Goal: Task Accomplishment & Management: Manage account settings

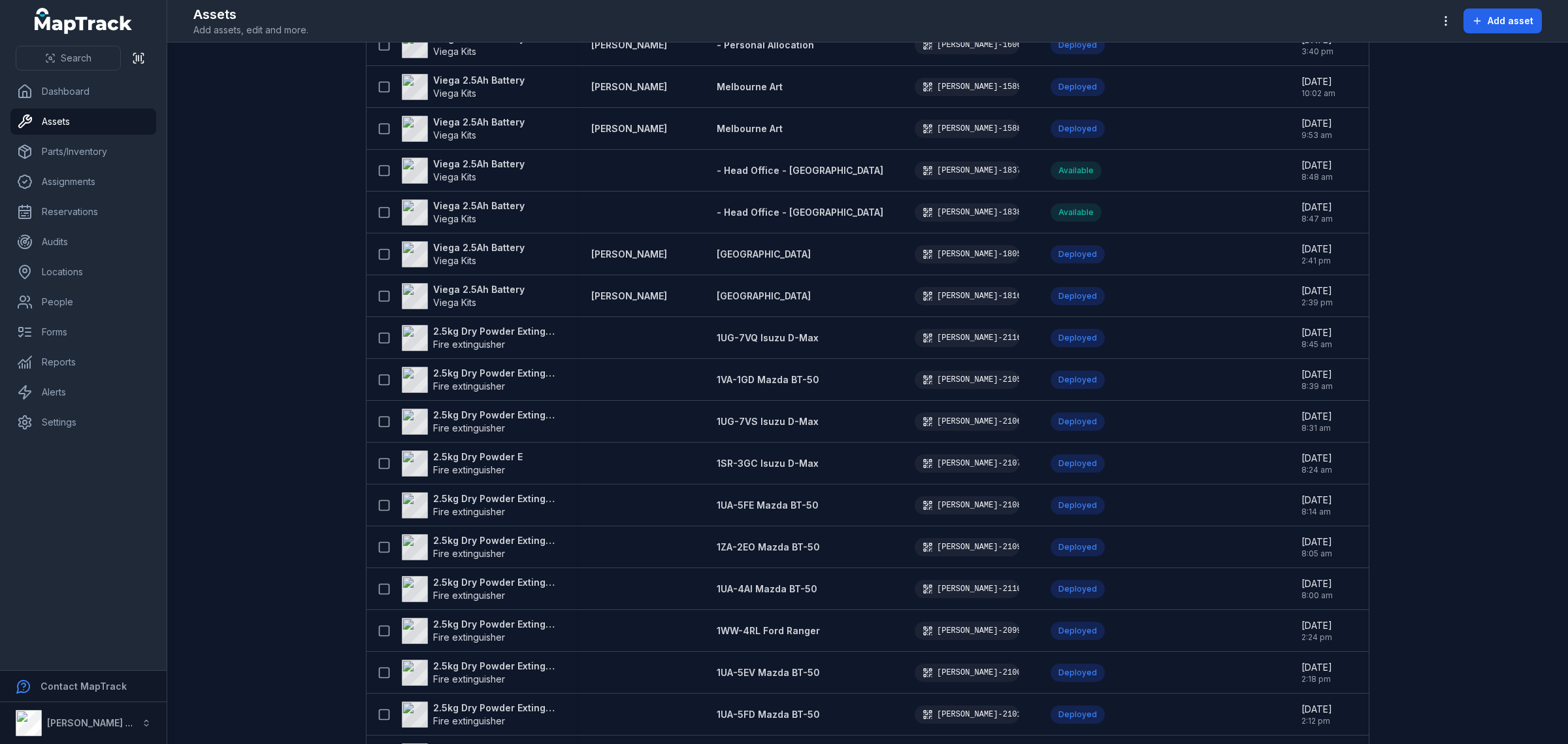
scroll to position [1498, 0]
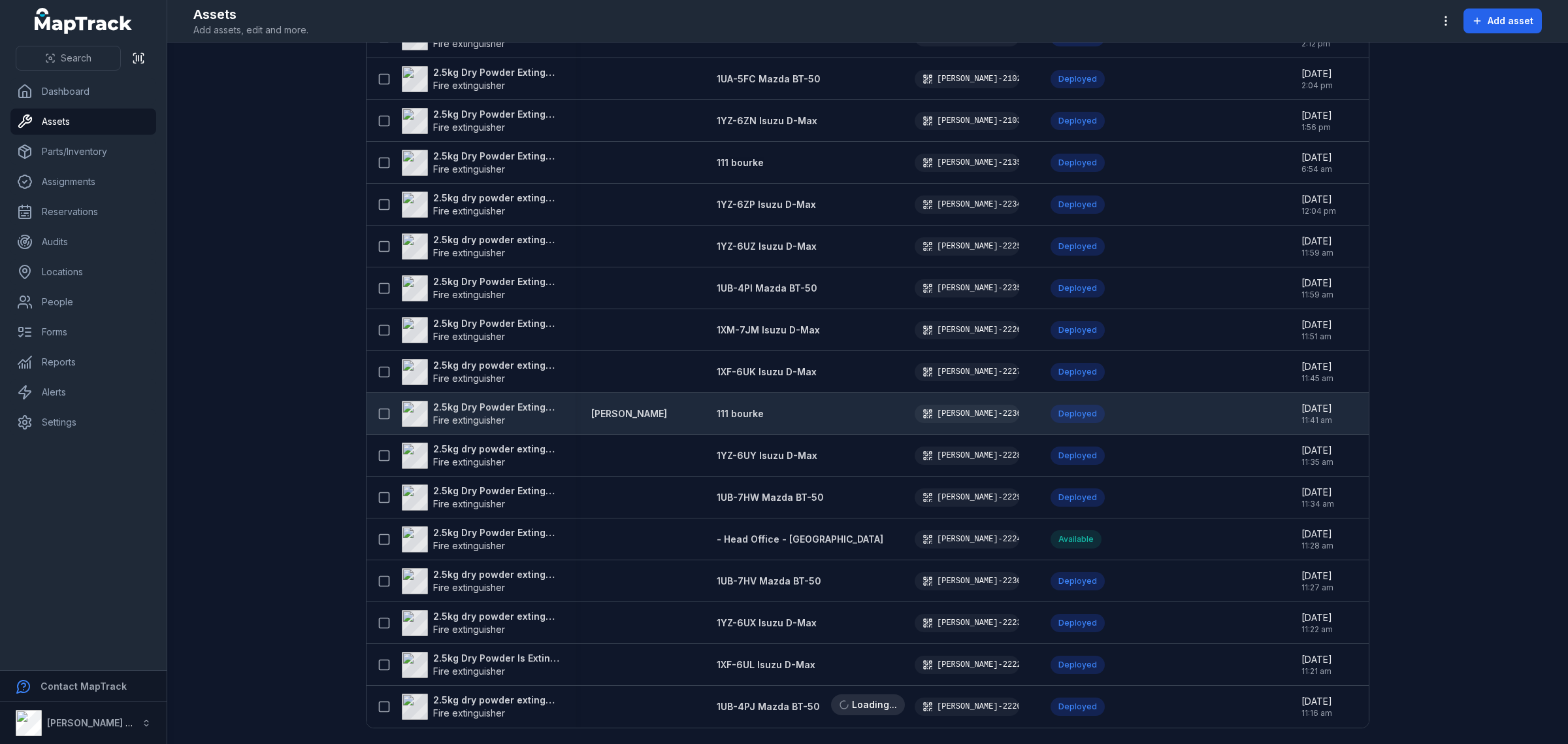
click at [626, 407] on strong "[PERSON_NAME]" at bounding box center [629, 413] width 75 height 13
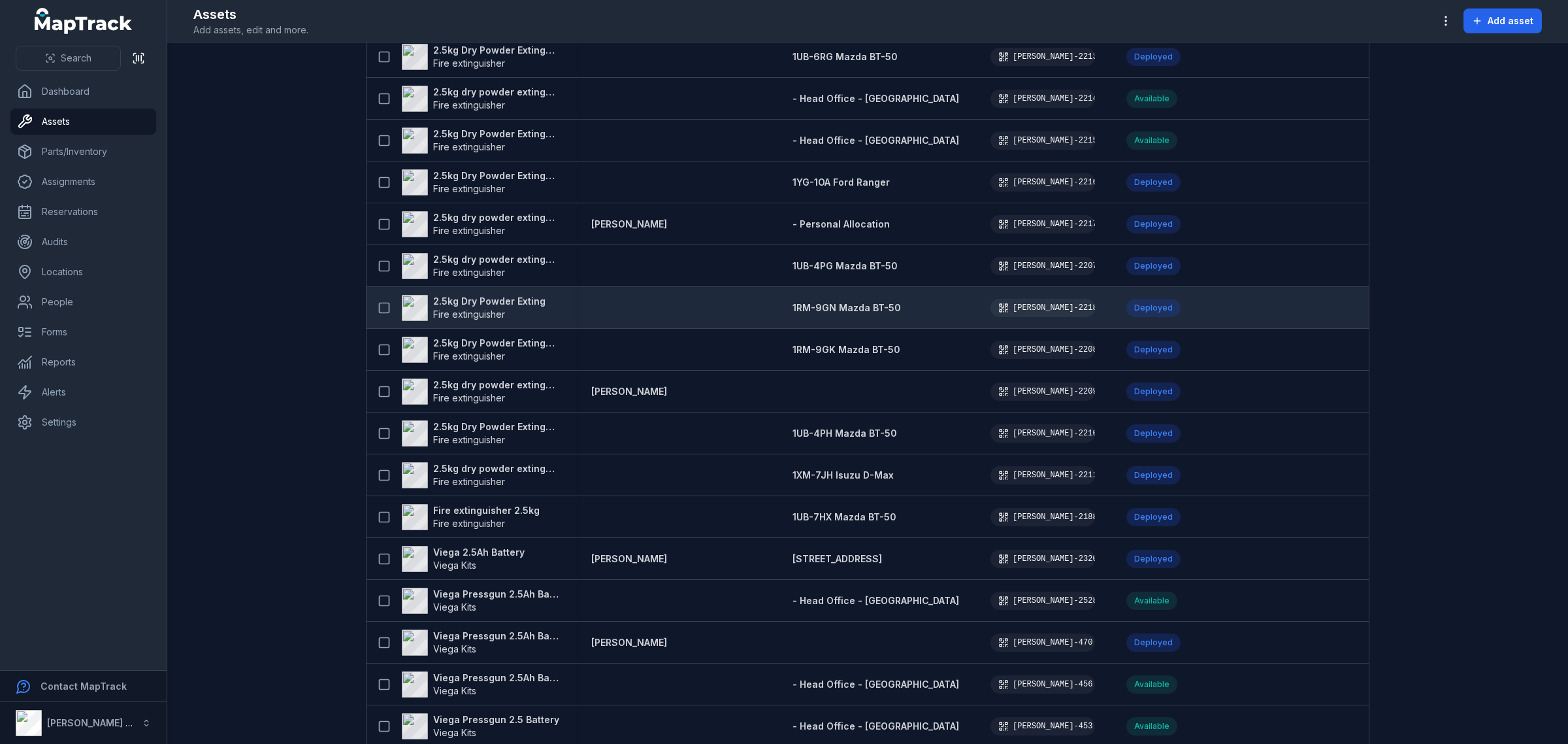
scroll to position [2256, 0]
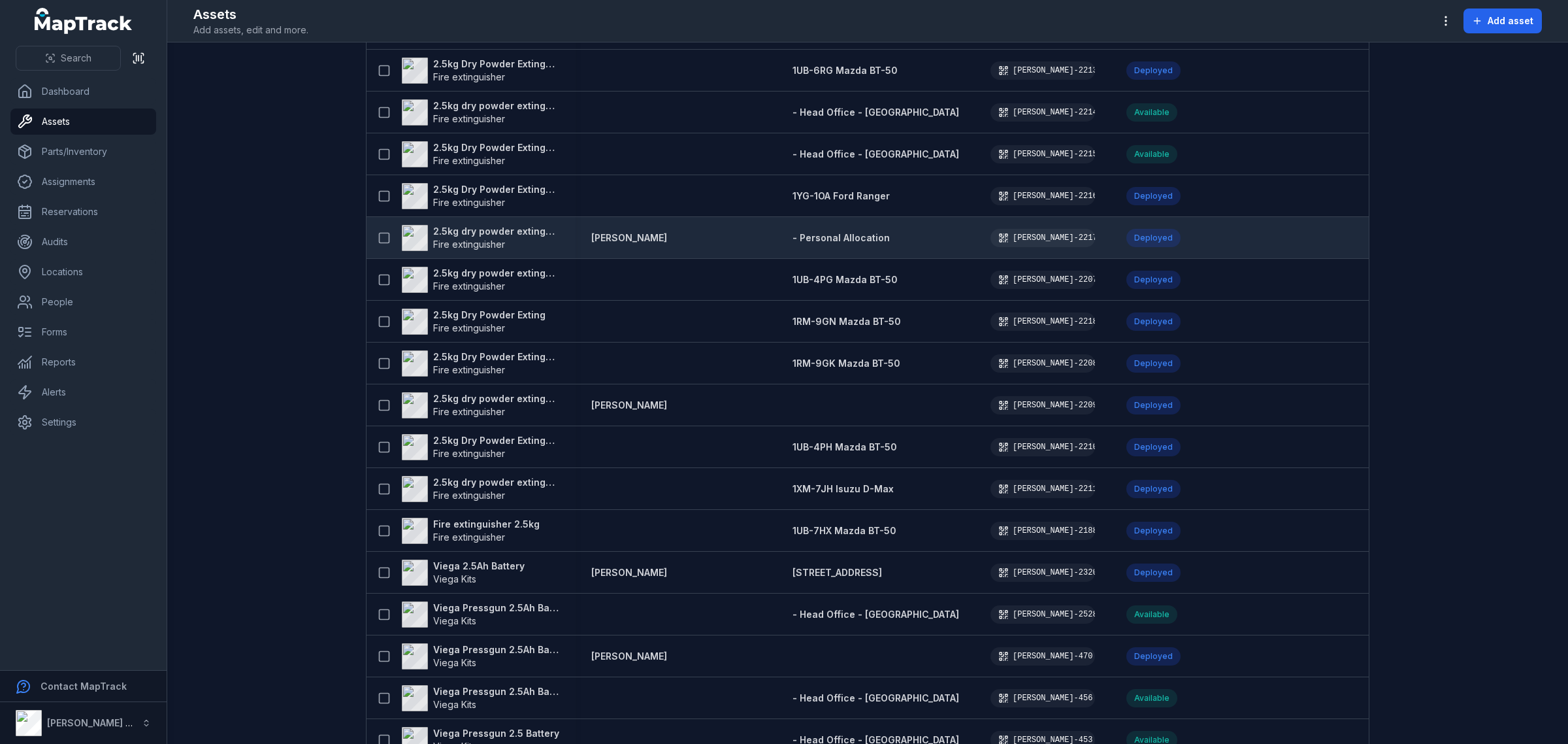
click at [493, 229] on strong "2.5kg dry powder extinguisher" at bounding box center [496, 231] width 126 height 13
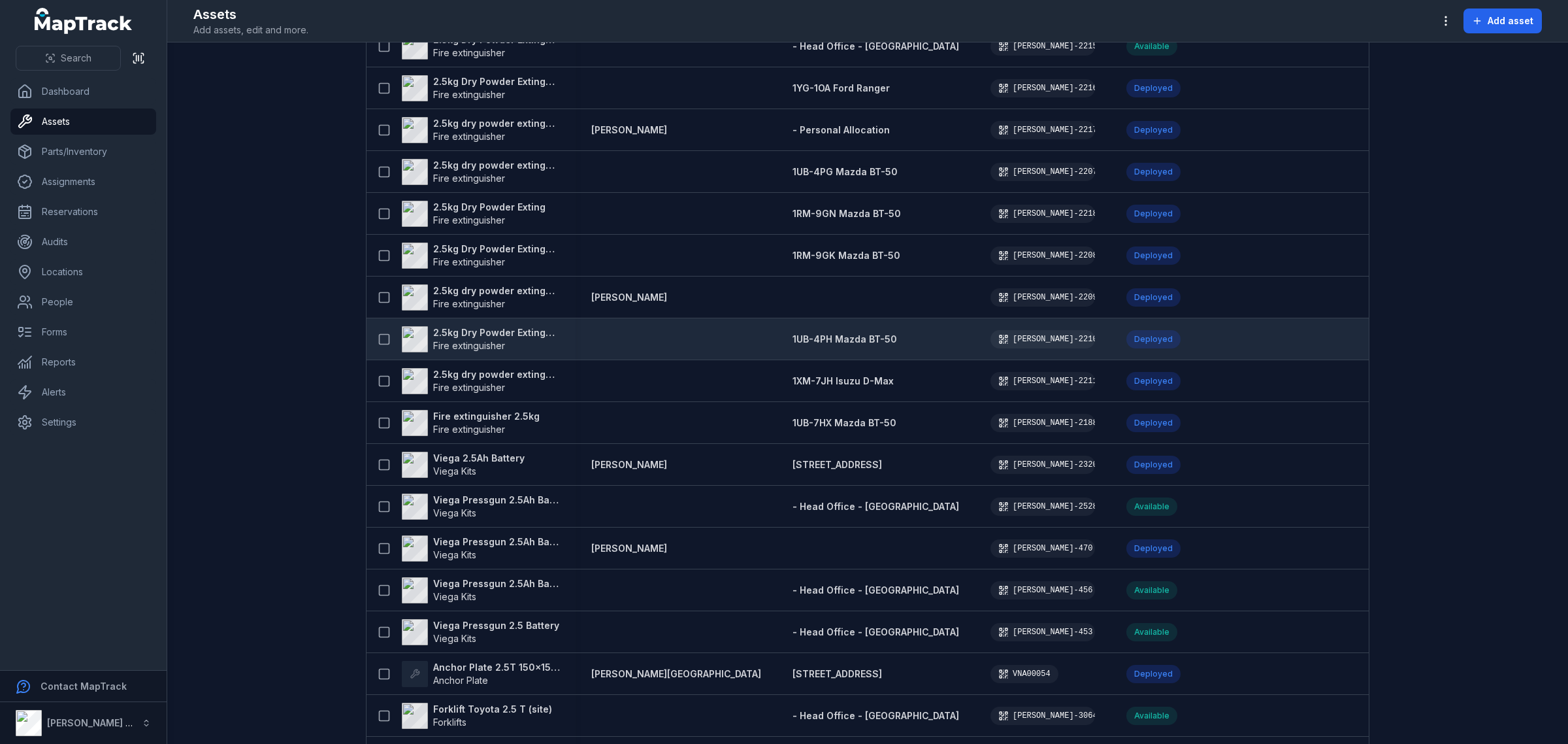
scroll to position [2337, 0]
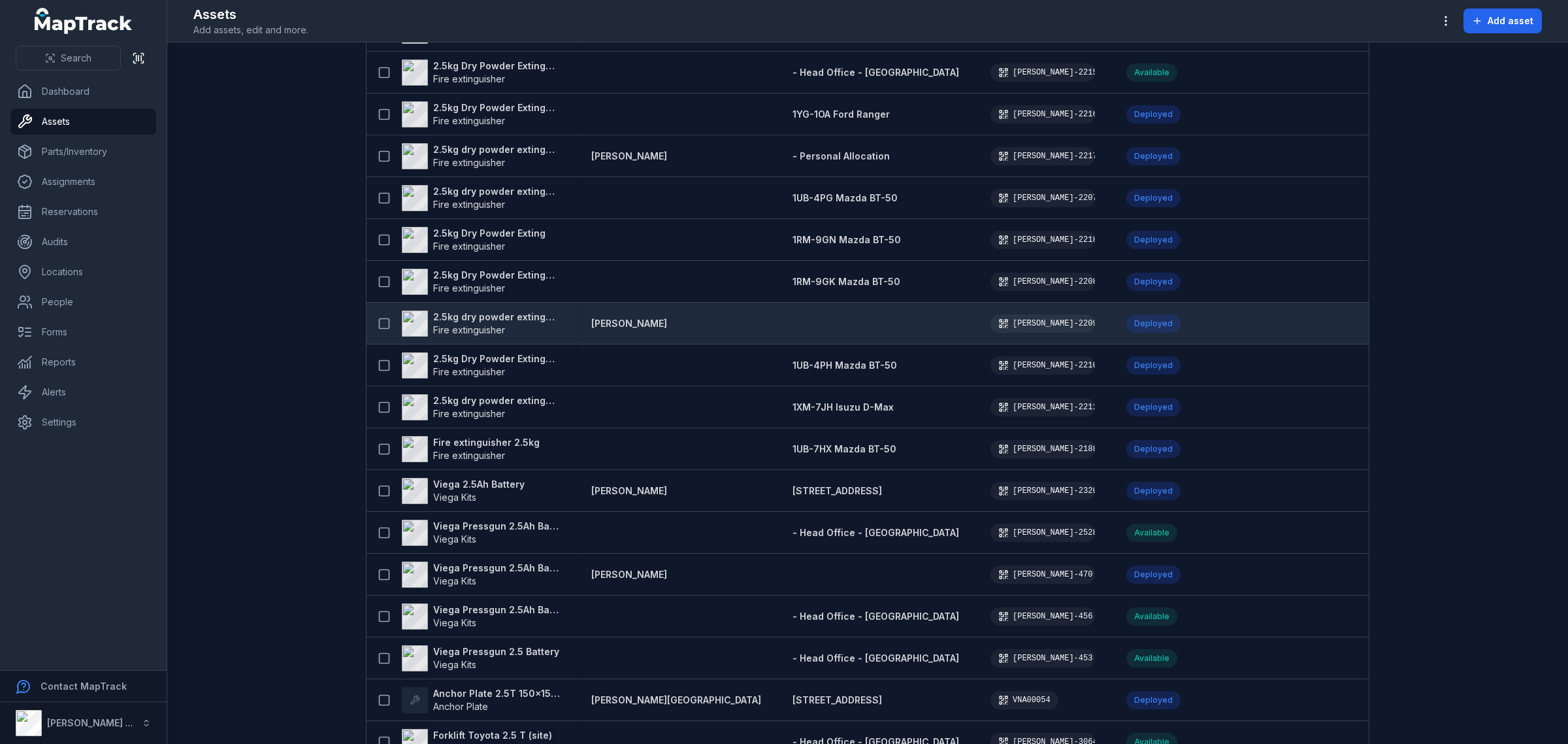
click at [502, 312] on strong "2.5kg dry powder extinguisher" at bounding box center [496, 317] width 126 height 13
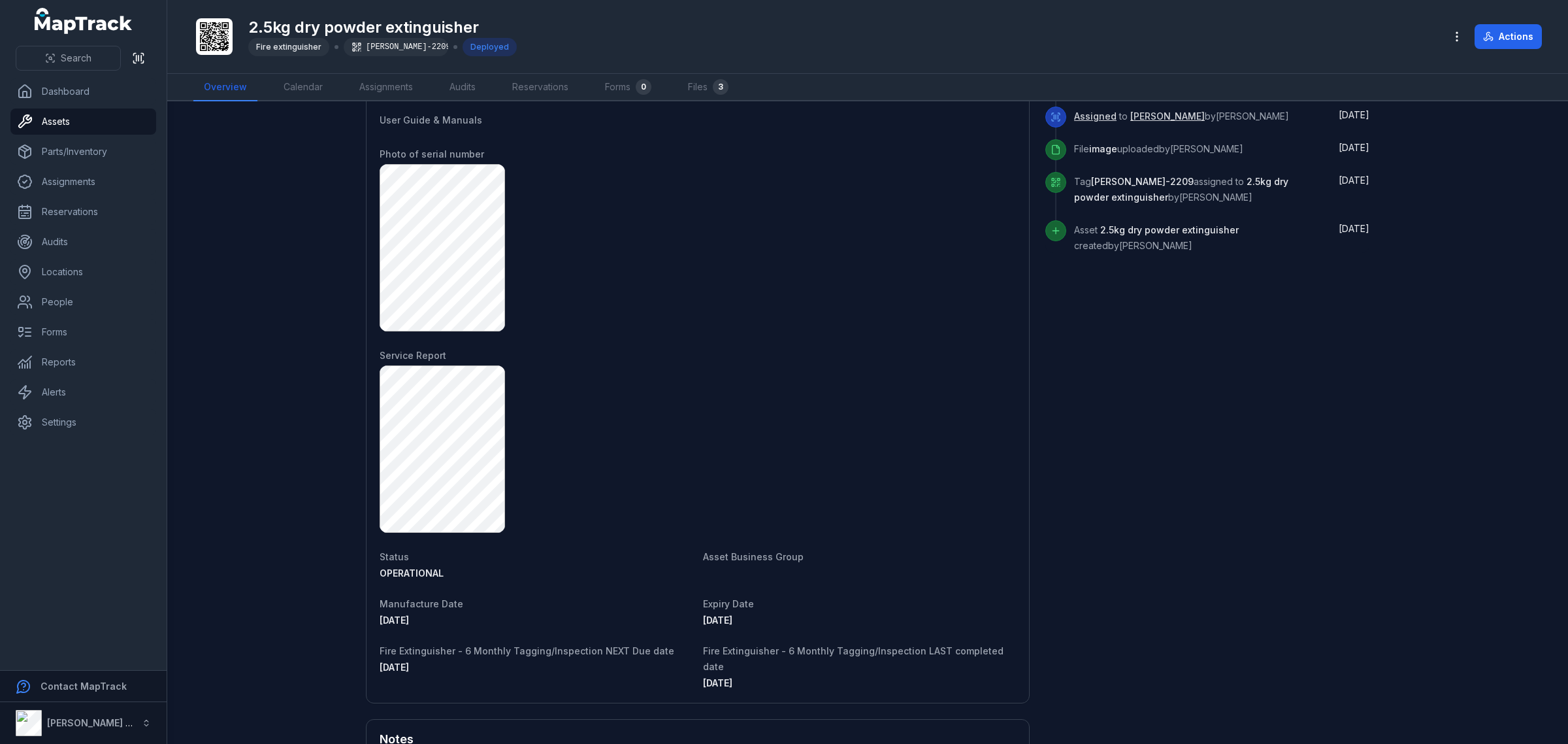
scroll to position [817, 0]
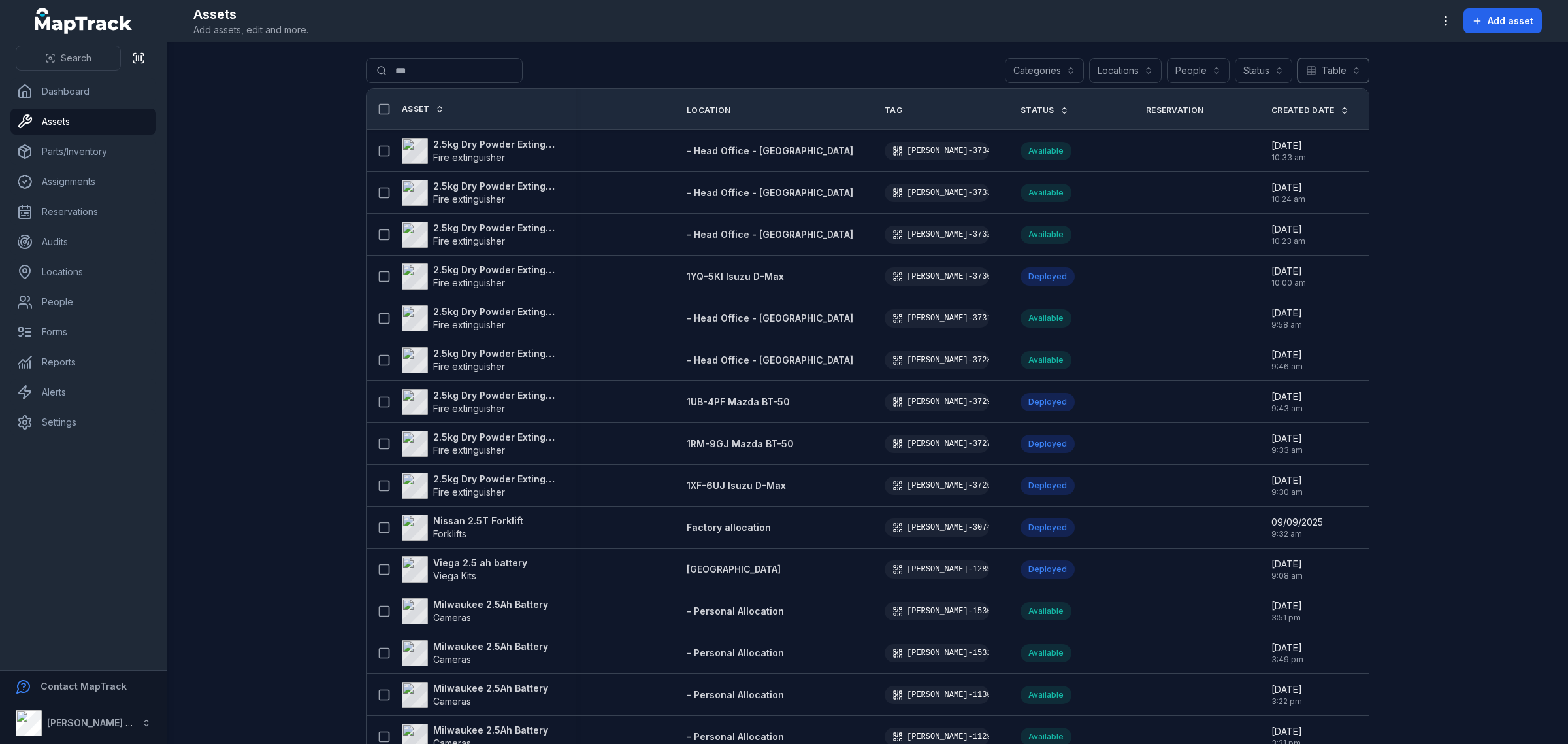
click at [1361, 71] on button "Table *****" at bounding box center [1334, 71] width 72 height 25
drag, startPoint x: 1418, startPoint y: 86, endPoint x: 1382, endPoint y: 75, distance: 37.6
click at [1418, 86] on main "Search for assets *** Categories Locations People Status Table ***** Asset Pers…" at bounding box center [867, 392] width 1401 height 701
click at [1073, 70] on button "Categories" at bounding box center [1044, 71] width 79 height 25
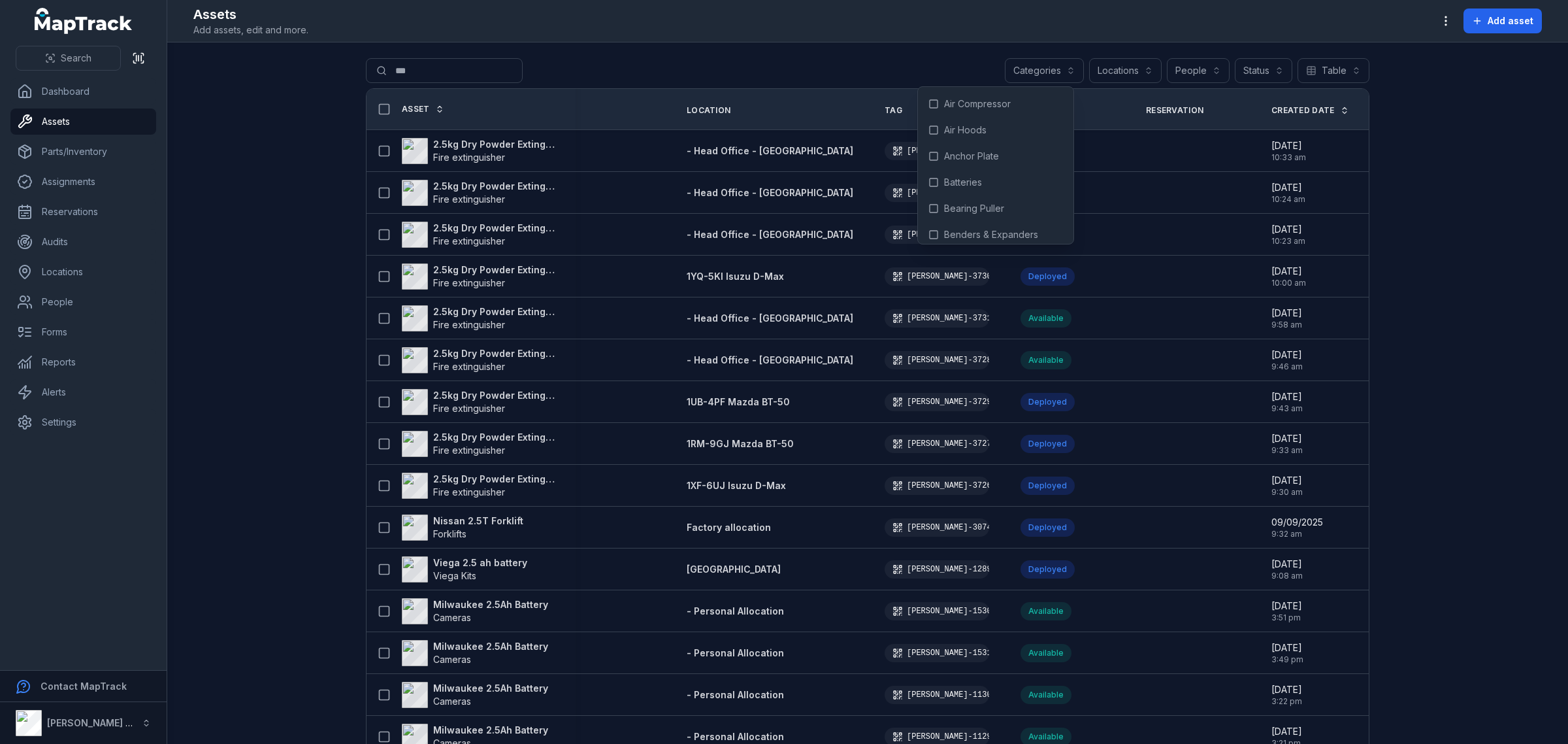
click at [1435, 103] on main "Search for assets *** Categories Locations People Status Table ***** Asset Pers…" at bounding box center [867, 392] width 1401 height 701
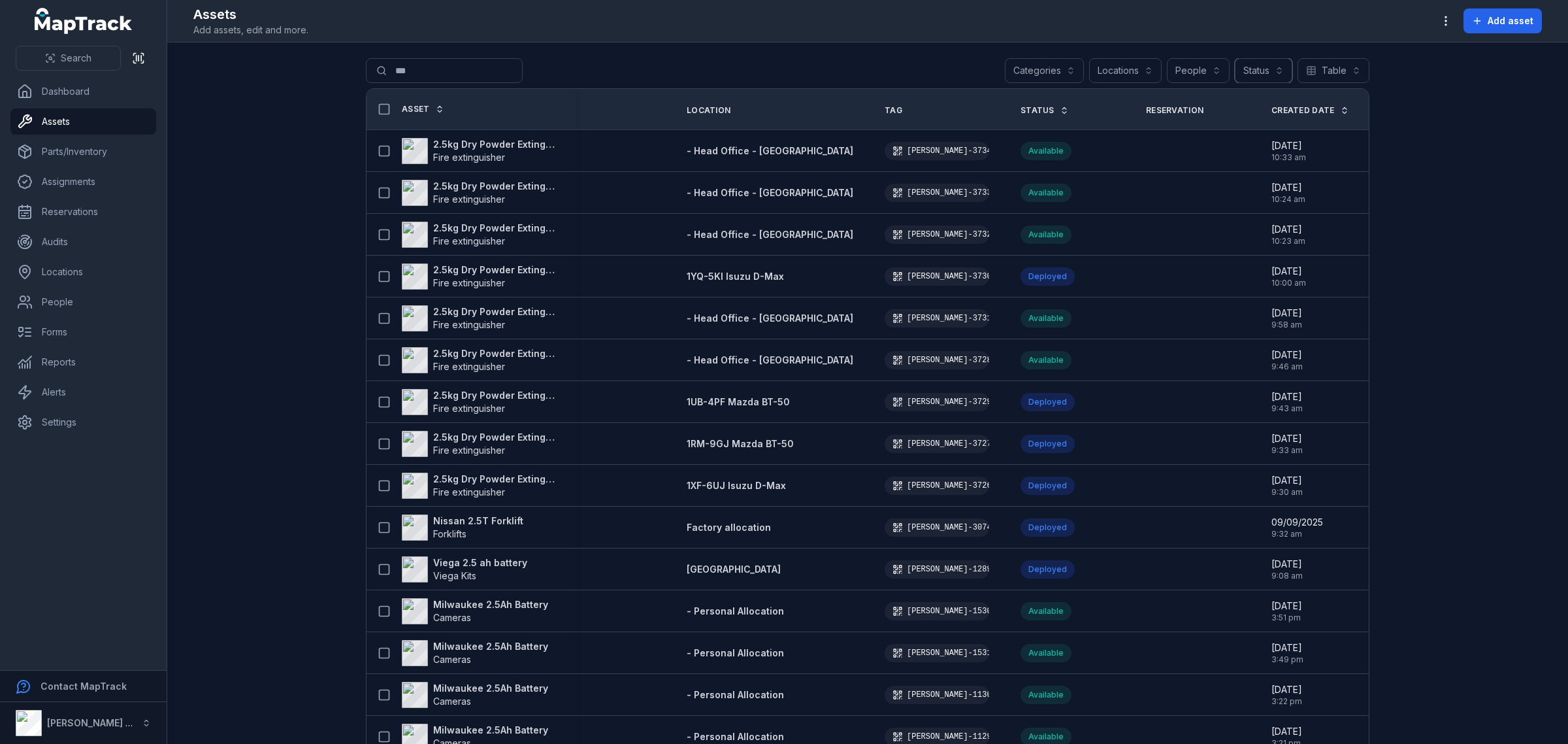
click at [1253, 75] on button "Status" at bounding box center [1264, 71] width 58 height 25
click at [1194, 69] on div "Categories Locations People Status Table *****" at bounding box center [1187, 71] width 364 height 25
click at [1194, 69] on button "People" at bounding box center [1198, 71] width 63 height 25
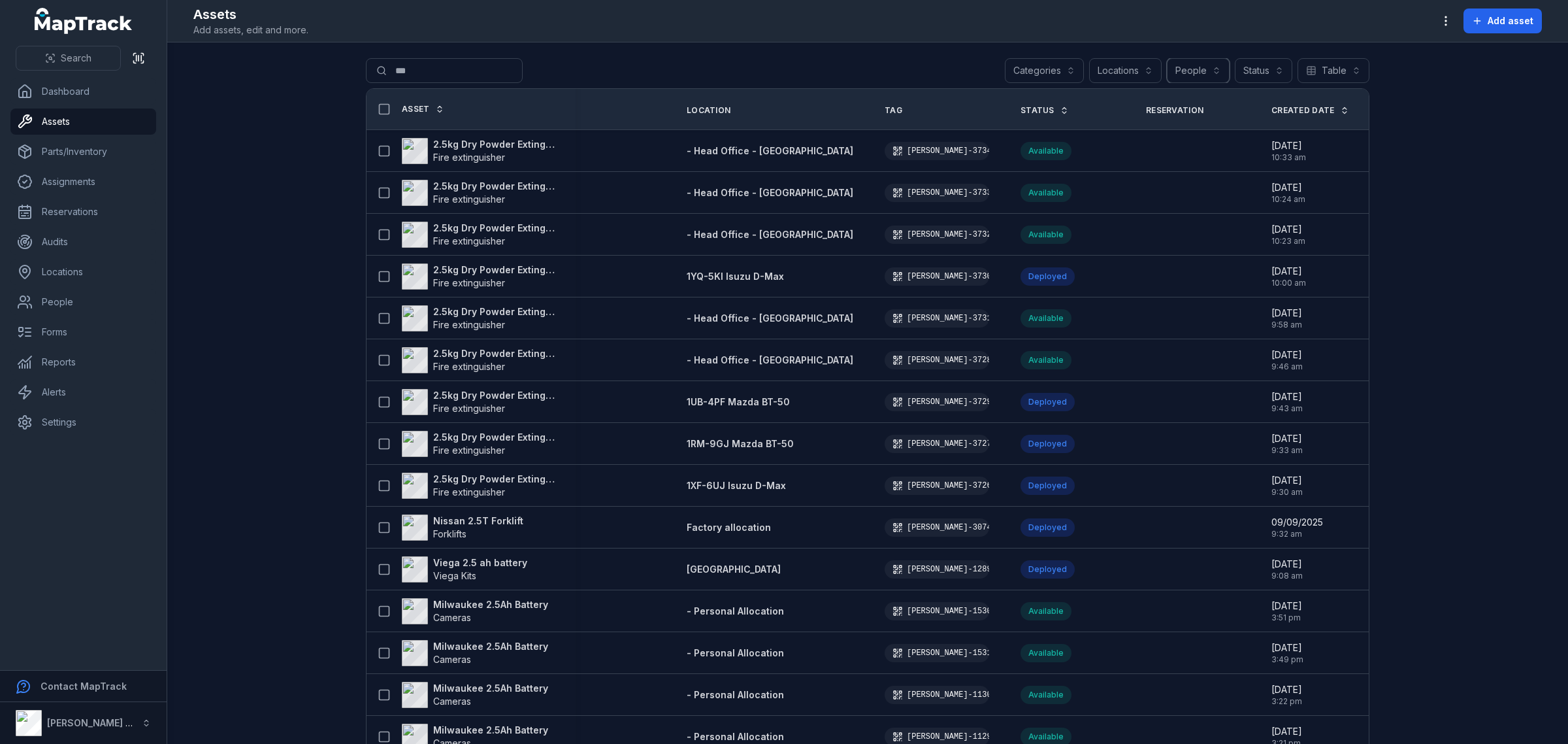
click at [1137, 63] on button "Locations" at bounding box center [1125, 71] width 73 height 25
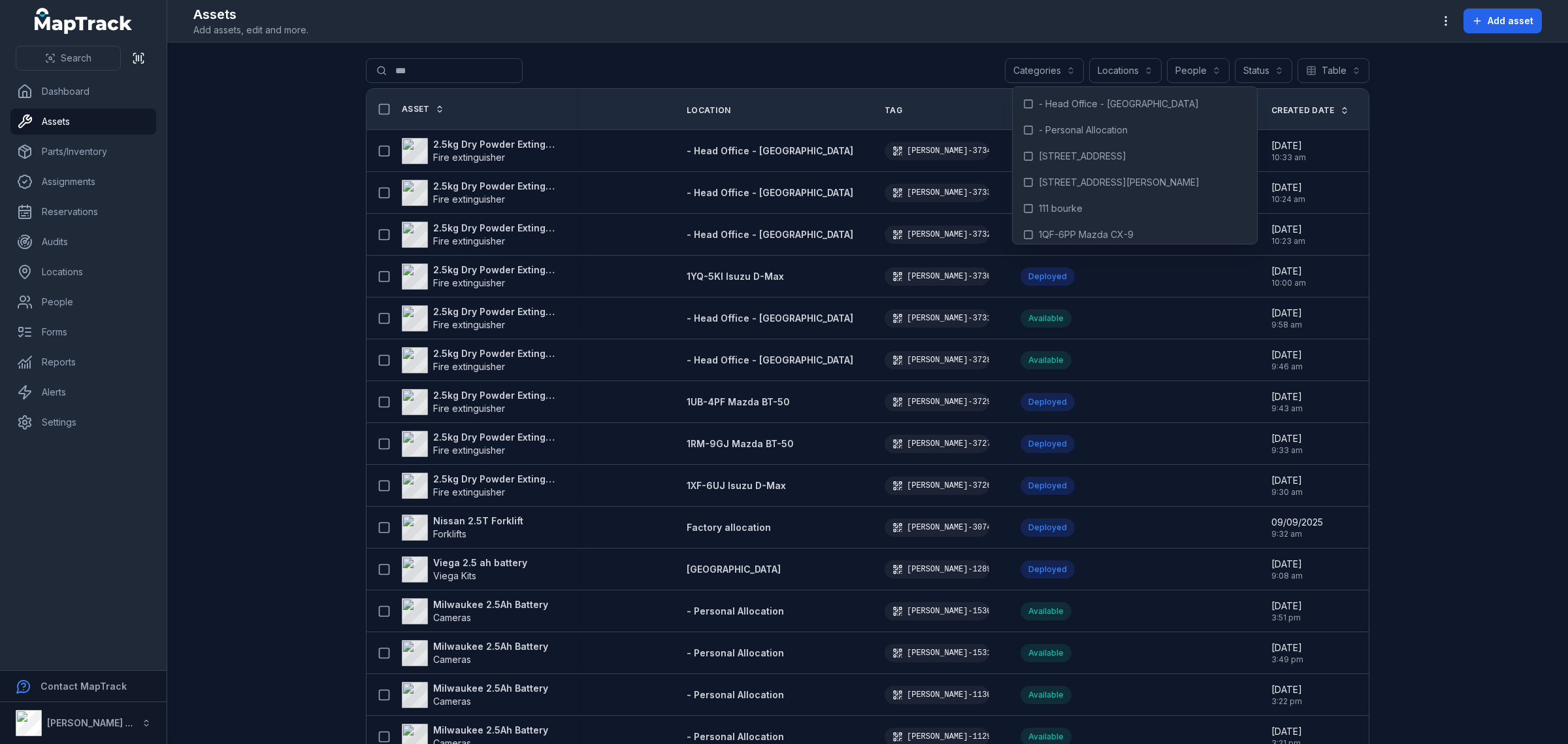
click at [1510, 136] on main "Search for assets *** Categories Locations People Status Table ***** Asset Pers…" at bounding box center [867, 392] width 1401 height 701
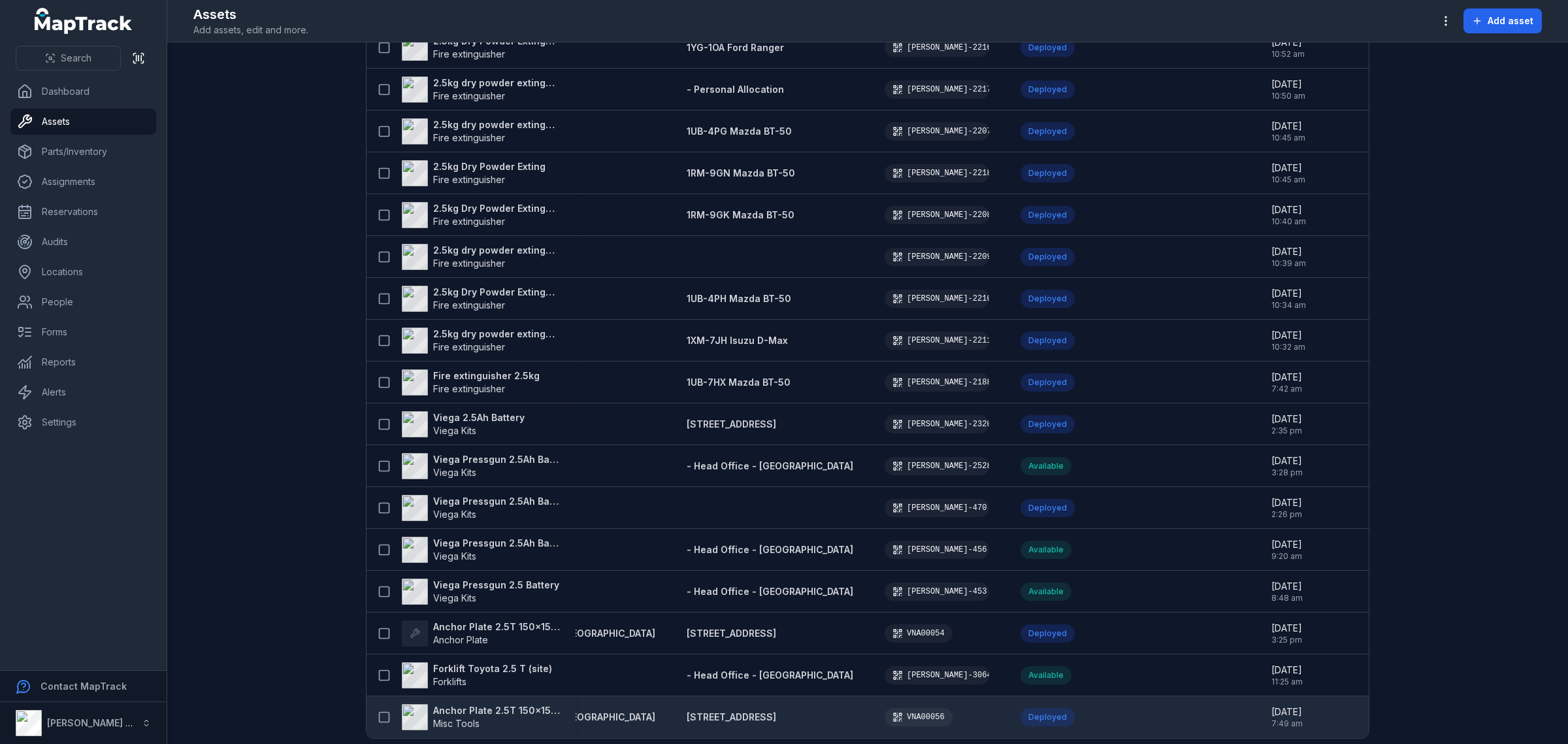
scroll to position [2419, 0]
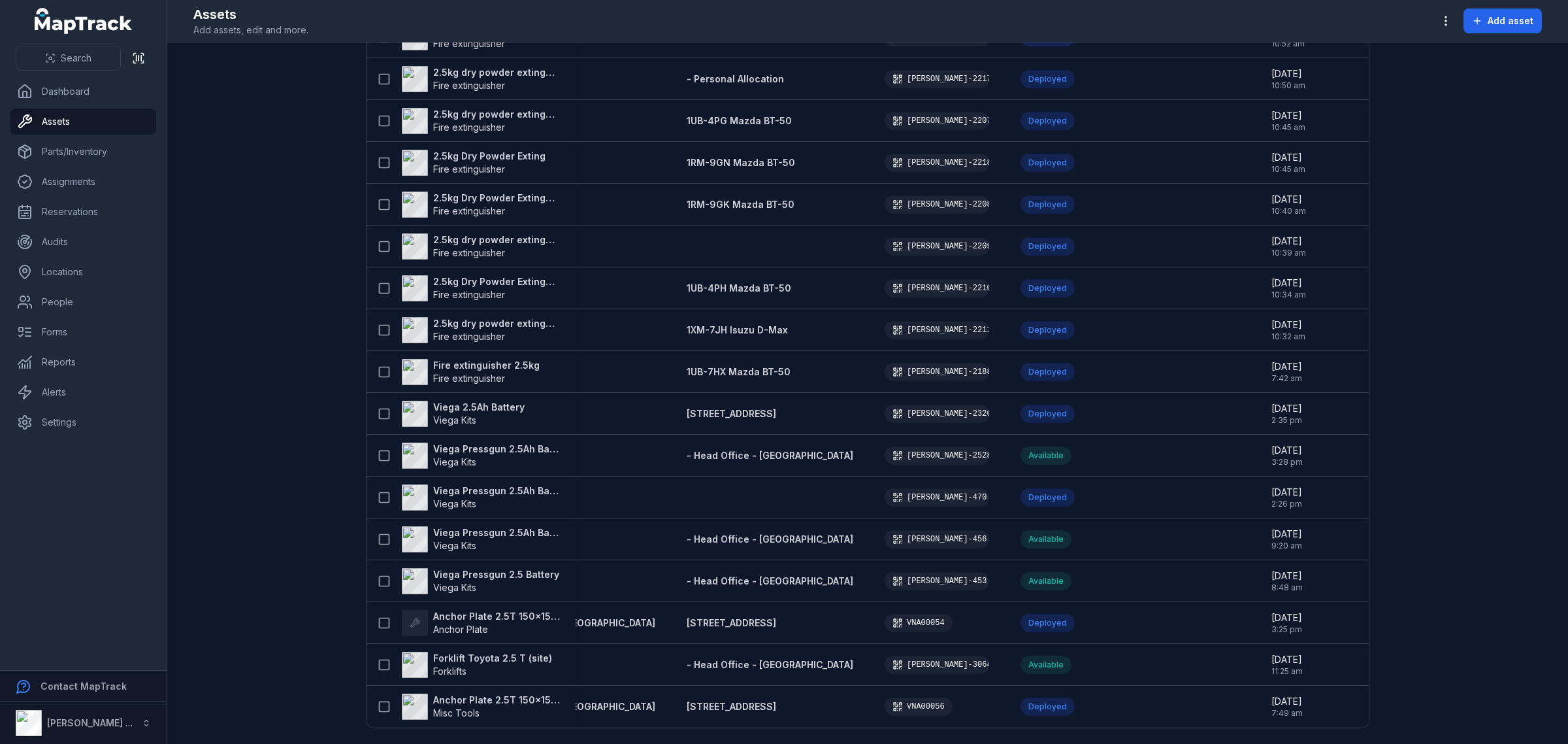
drag, startPoint x: 996, startPoint y: 729, endPoint x: 408, endPoint y: 730, distance: 588.0
click at [690, 730] on main "Search for assets *** Categories Locations People Status Table ***** Asset Pers…" at bounding box center [867, 392] width 1401 height 701
click at [400, 730] on main "Search for assets *** Categories Locations People Status Table ***** Asset Pers…" at bounding box center [867, 392] width 1401 height 701
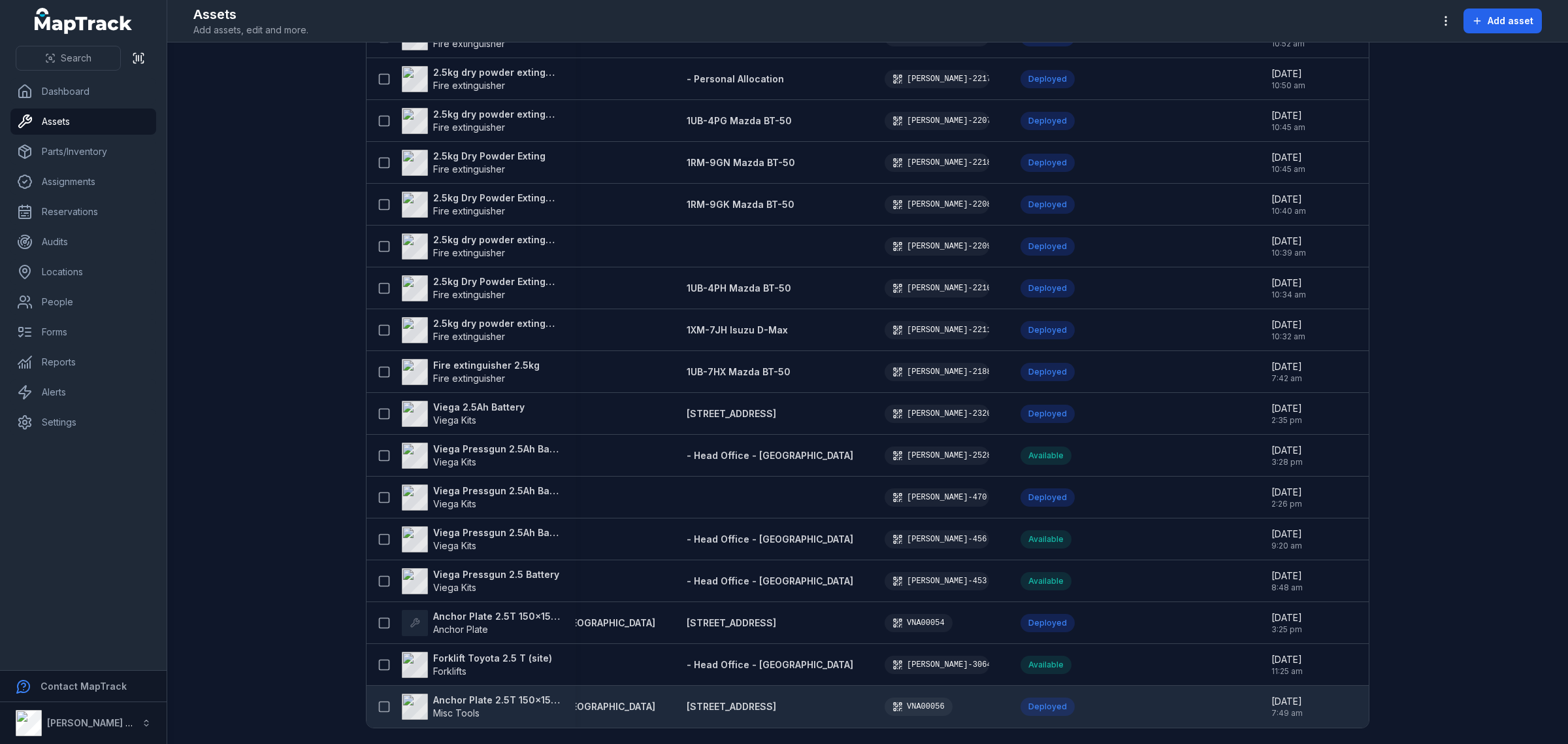
click at [400, 722] on td "Anchor Plate 2.5T 150x150x16 tested Misc Tools" at bounding box center [471, 707] width 209 height 42
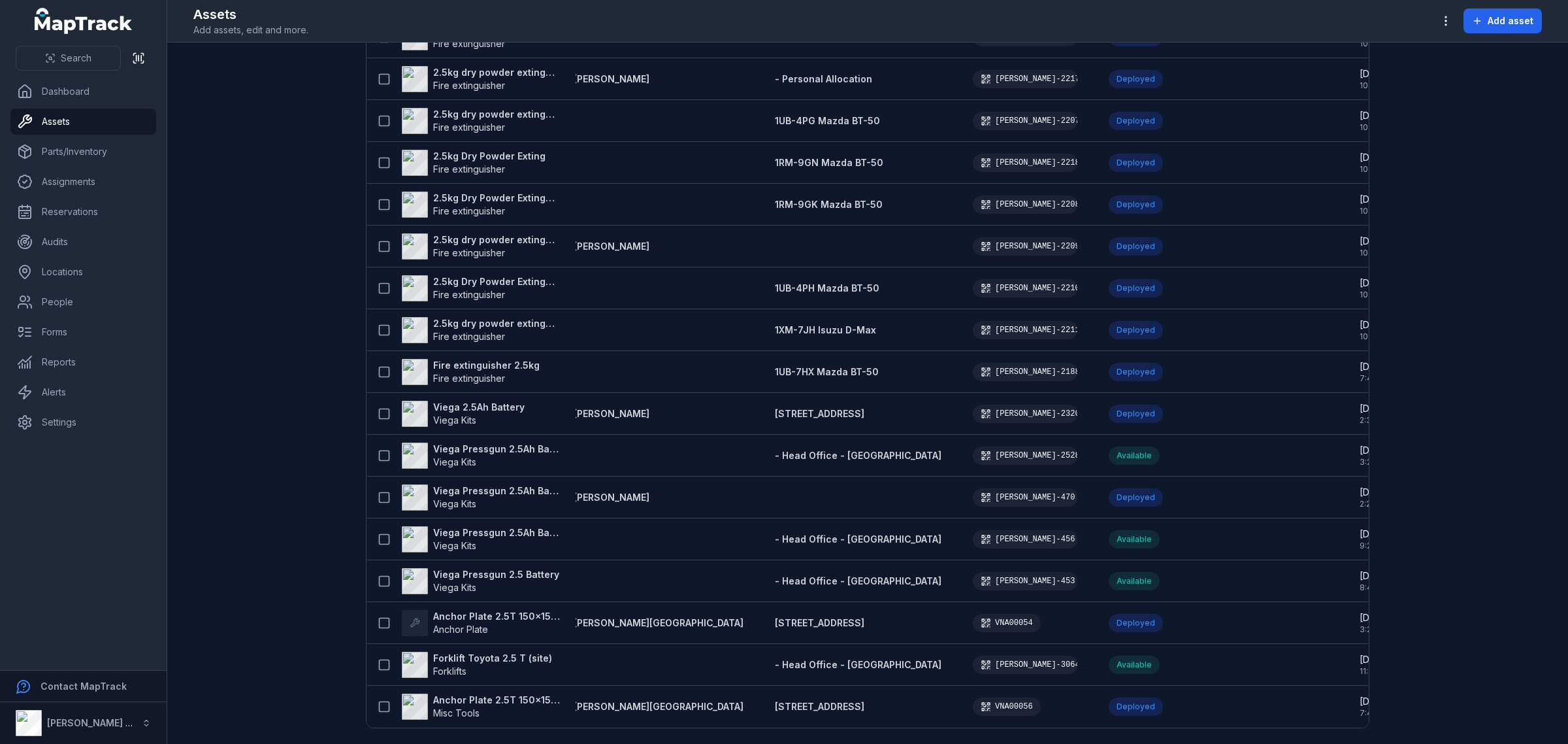
scroll to position [0, 0]
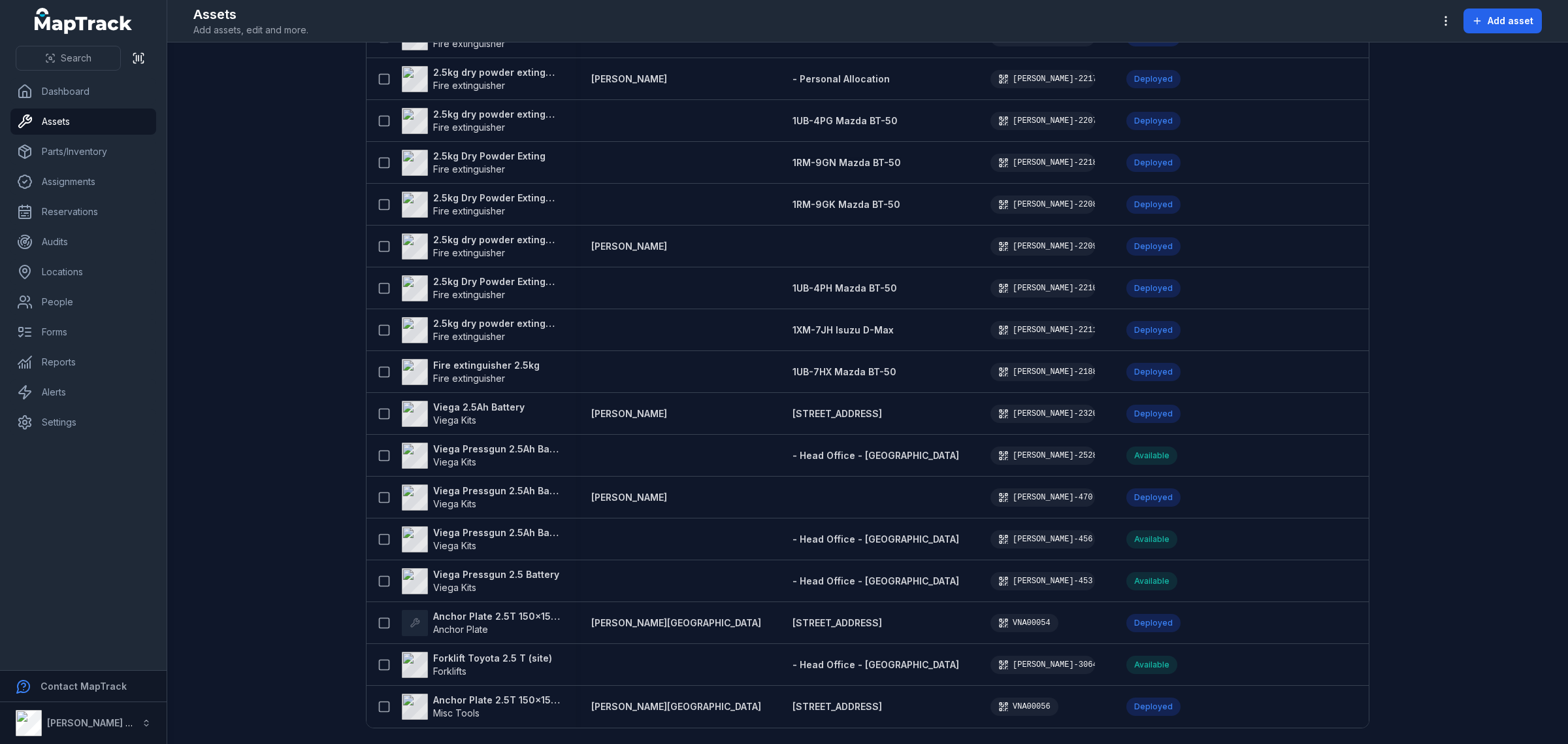
drag, startPoint x: 468, startPoint y: 730, endPoint x: 419, endPoint y: 724, distance: 49.4
click at [419, 724] on main "Search for assets *** Categories Locations People Status Table ***** Asset Pers…" at bounding box center [867, 392] width 1401 height 701
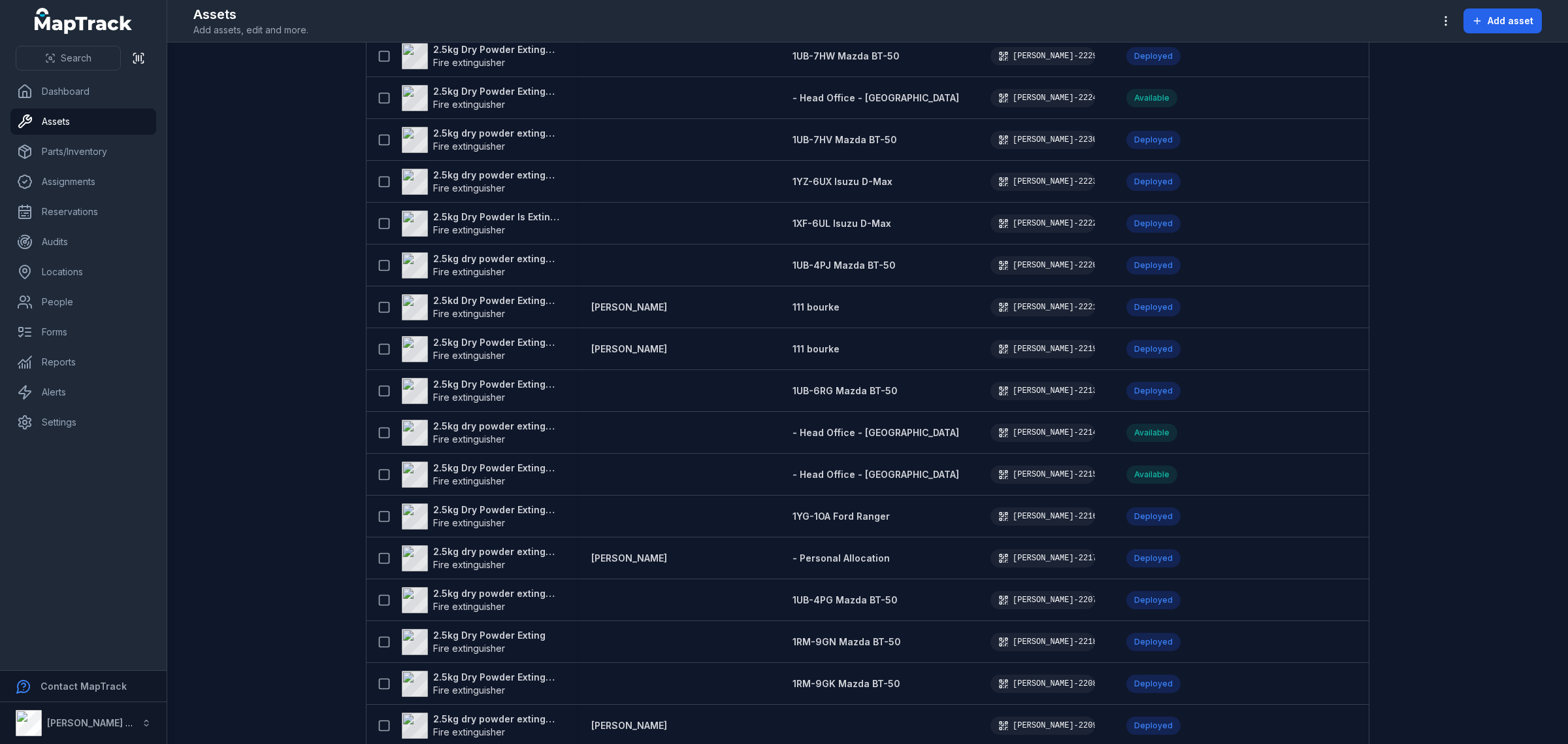
scroll to position [1929, 0]
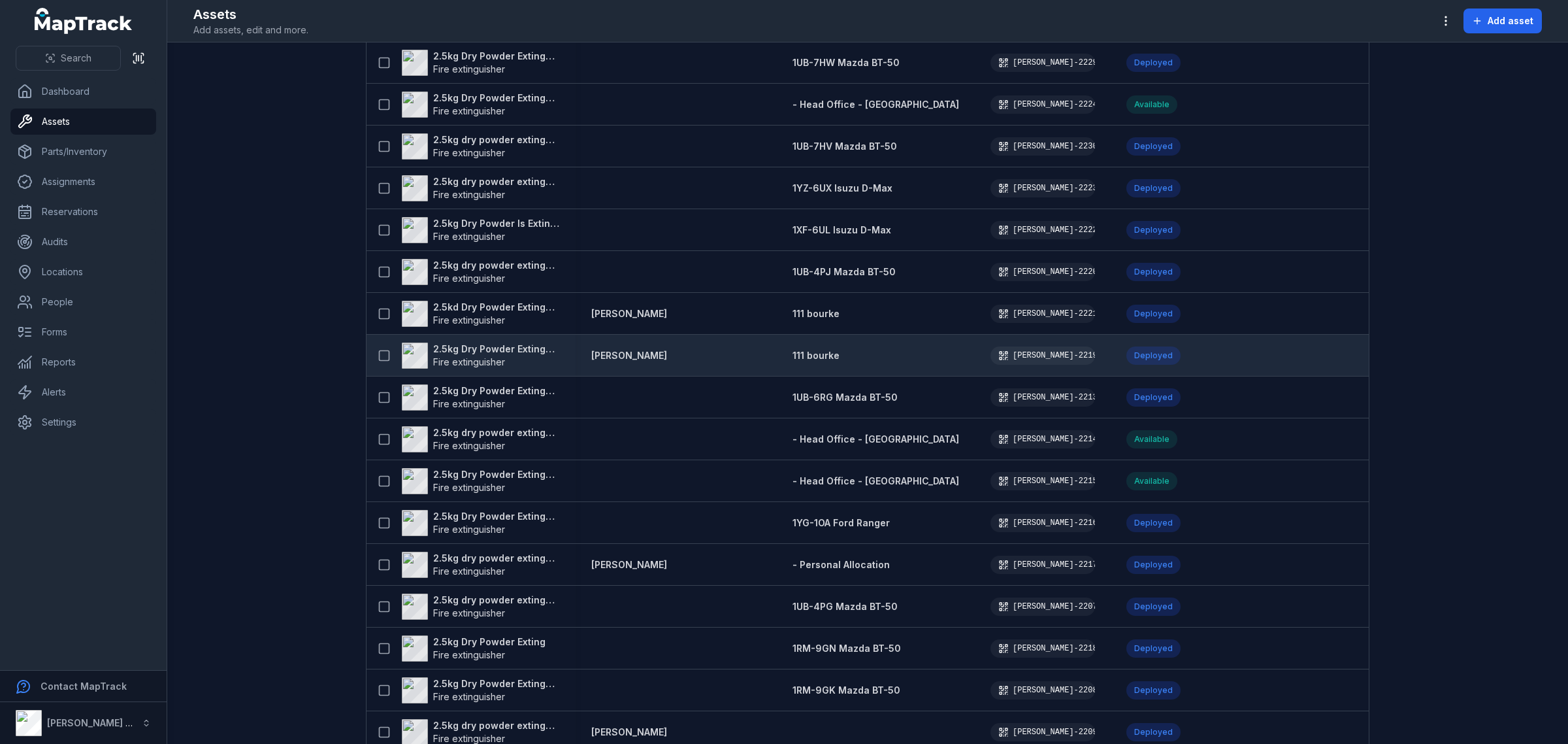
click at [513, 346] on strong "2.5kg Dry Powder Extinguisher" at bounding box center [496, 349] width 126 height 13
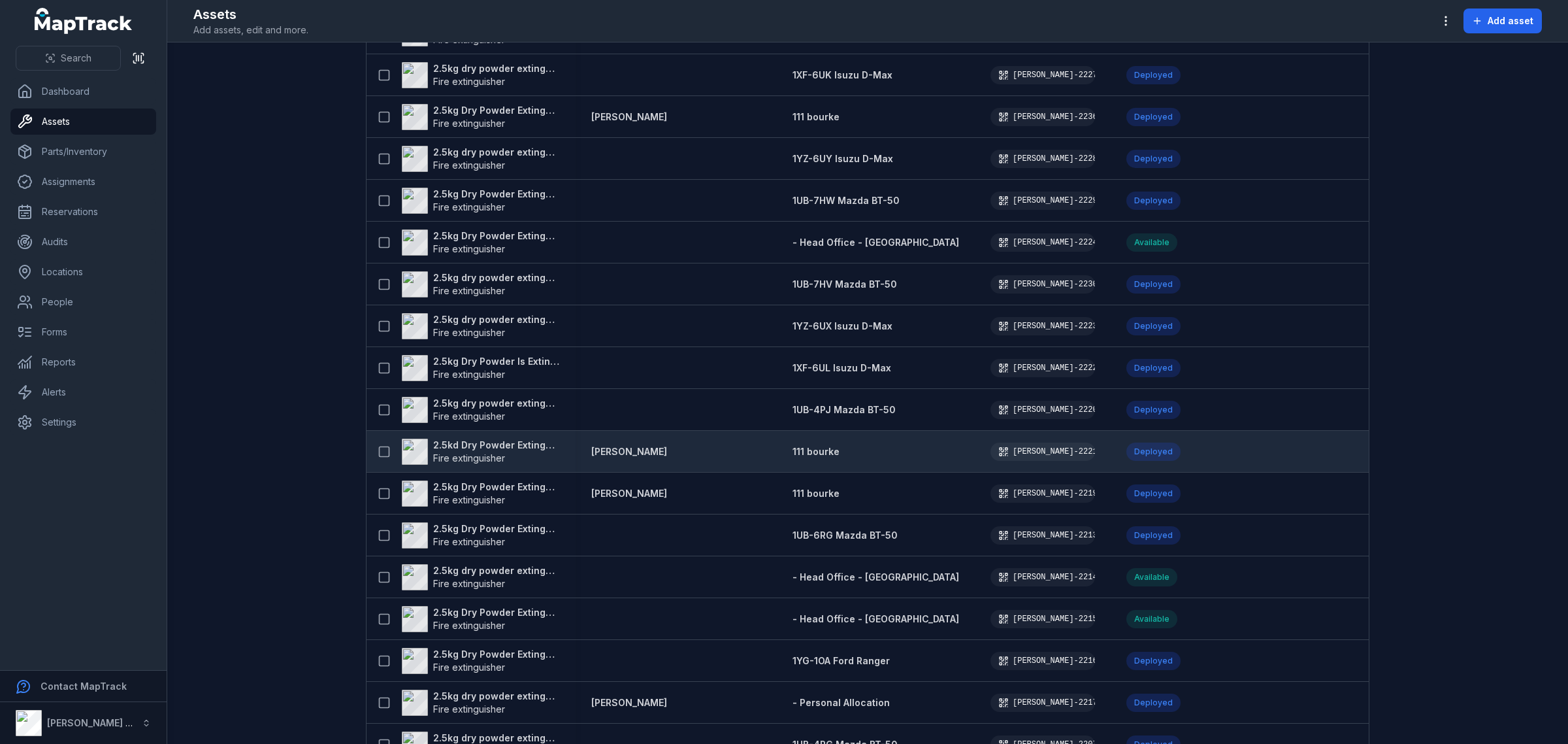
scroll to position [1879, 0]
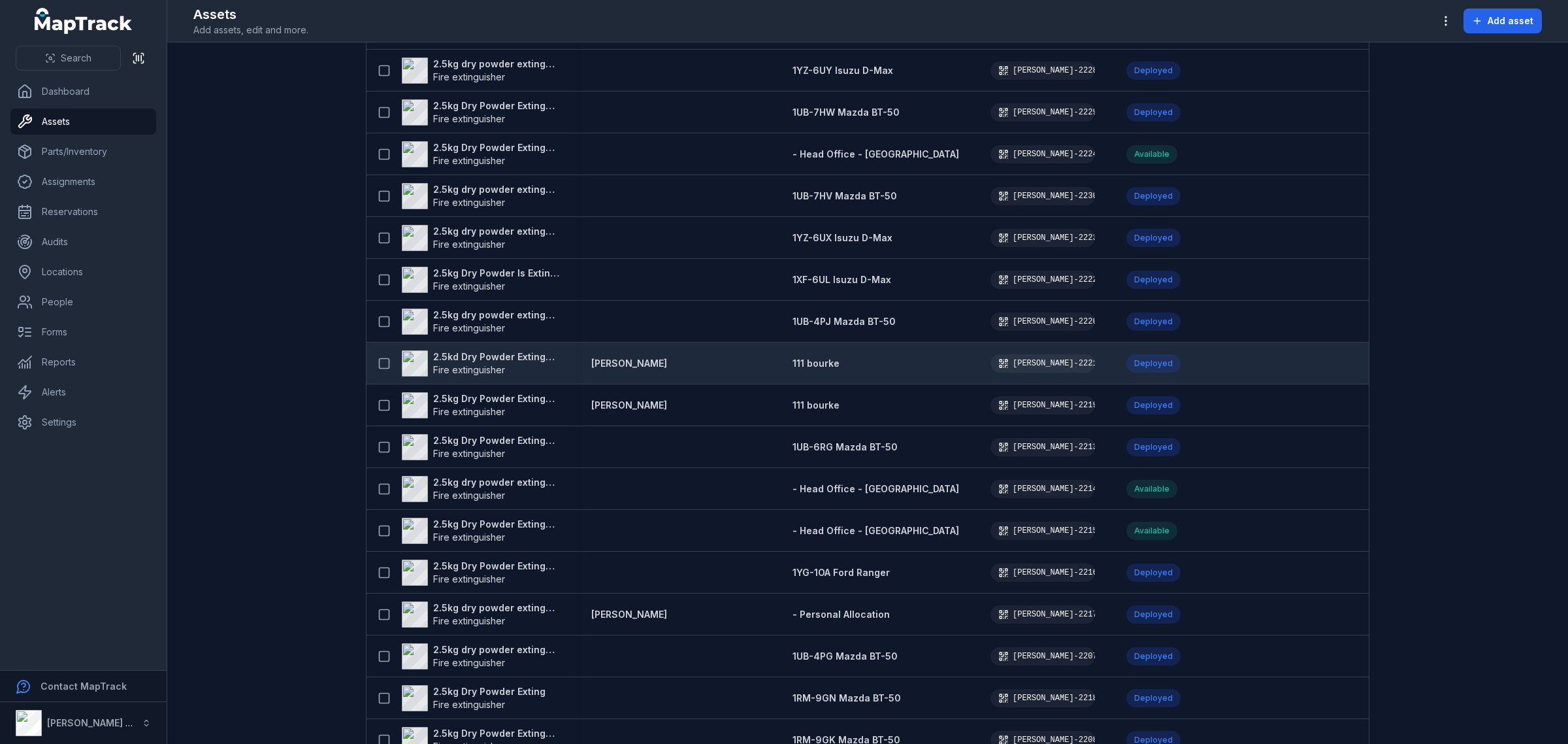
click at [513, 354] on strong "2.5kd Dry Powder Extinguisher" at bounding box center [496, 356] width 126 height 13
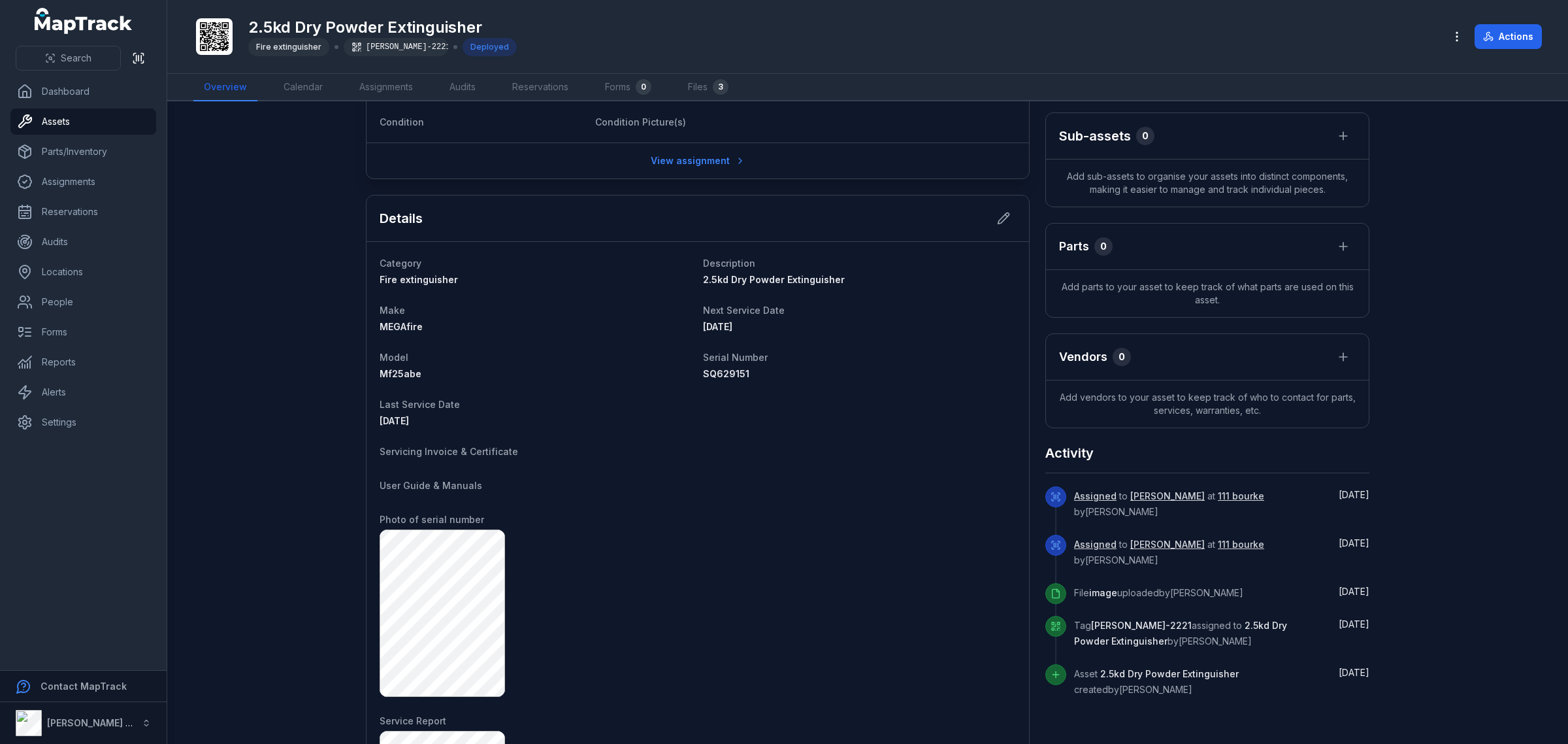
scroll to position [34, 0]
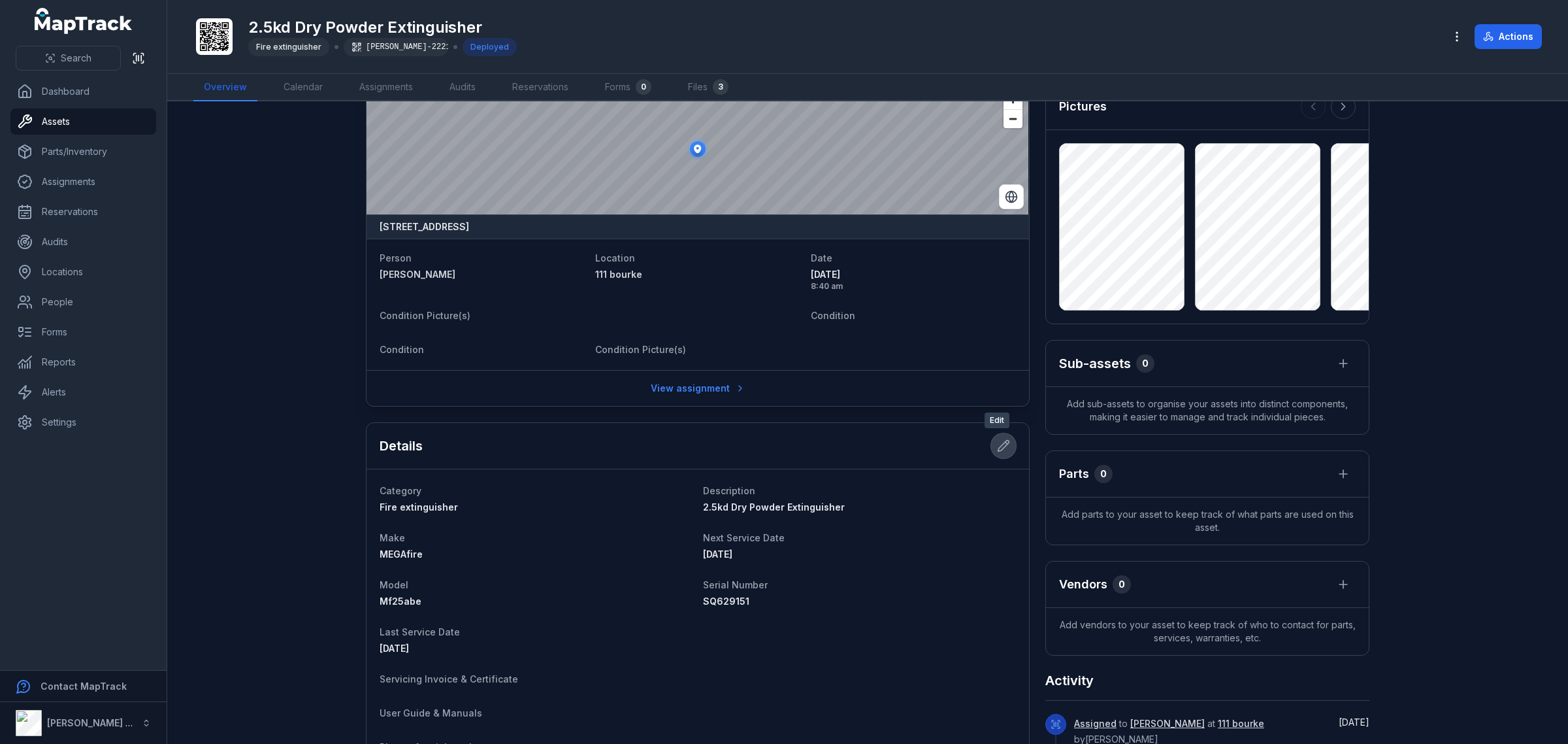
click at [996, 438] on button at bounding box center [1003, 445] width 25 height 25
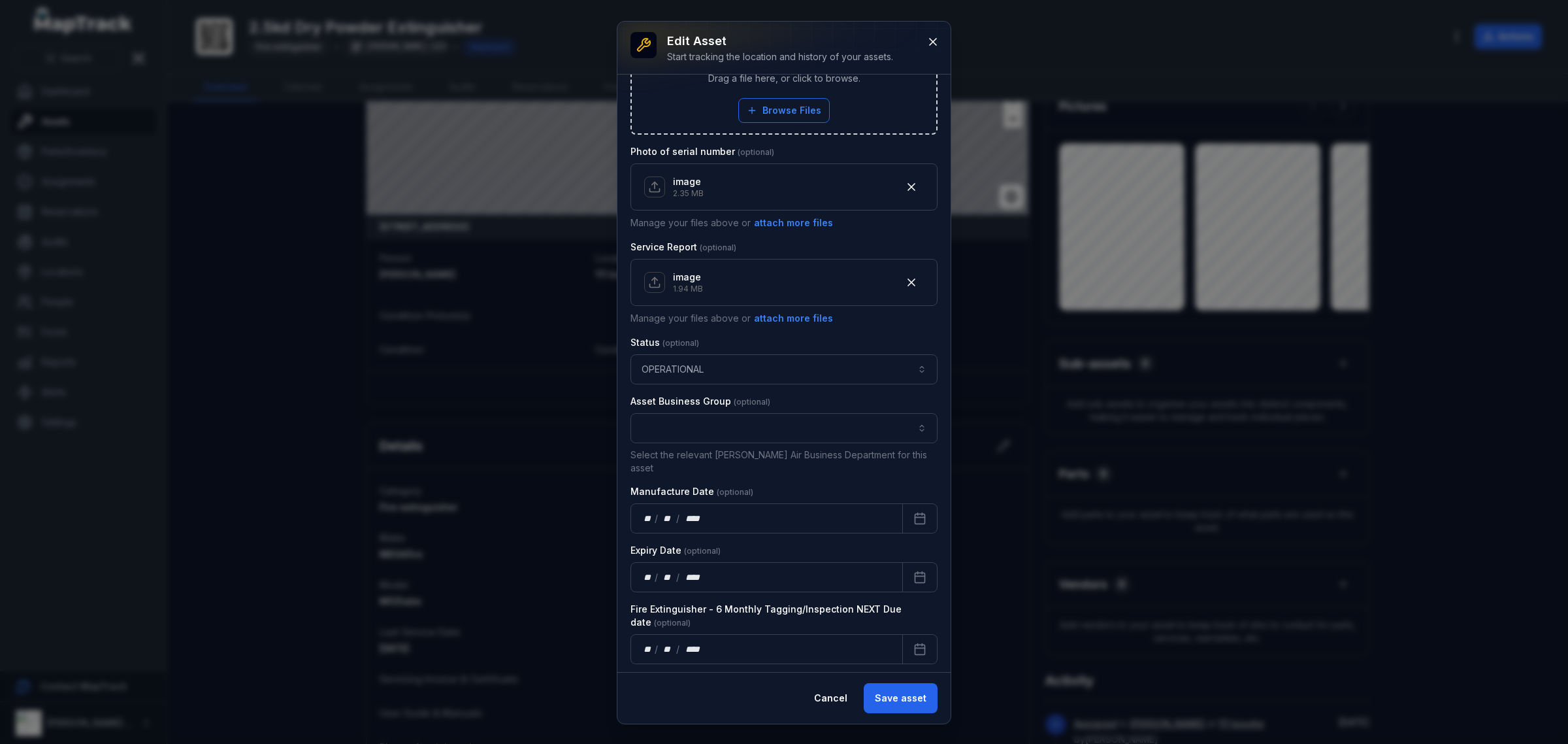
scroll to position [691, 0]
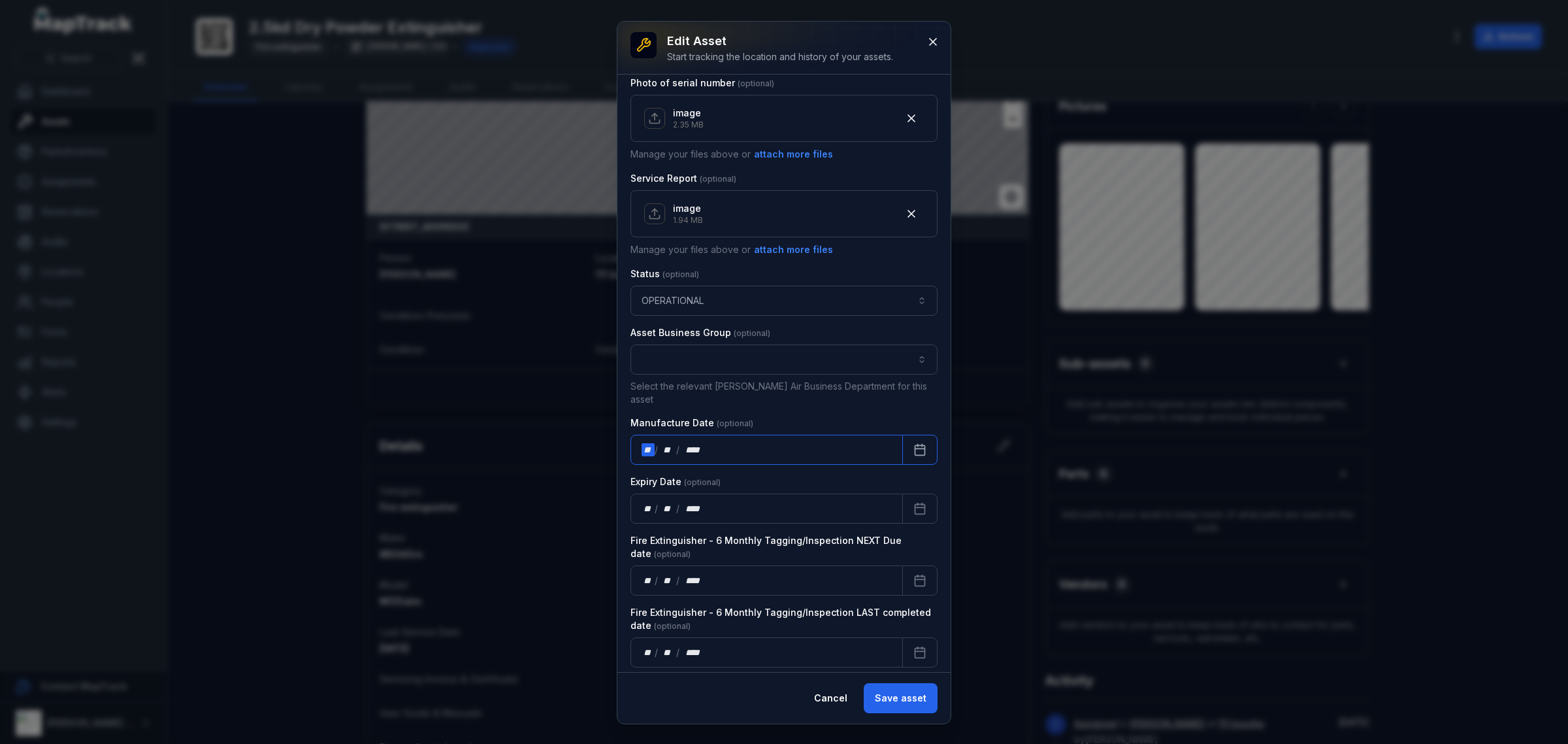
click at [727, 438] on div "** / ** / ****" at bounding box center [767, 450] width 273 height 30
click at [902, 435] on button "Calendar" at bounding box center [920, 450] width 35 height 30
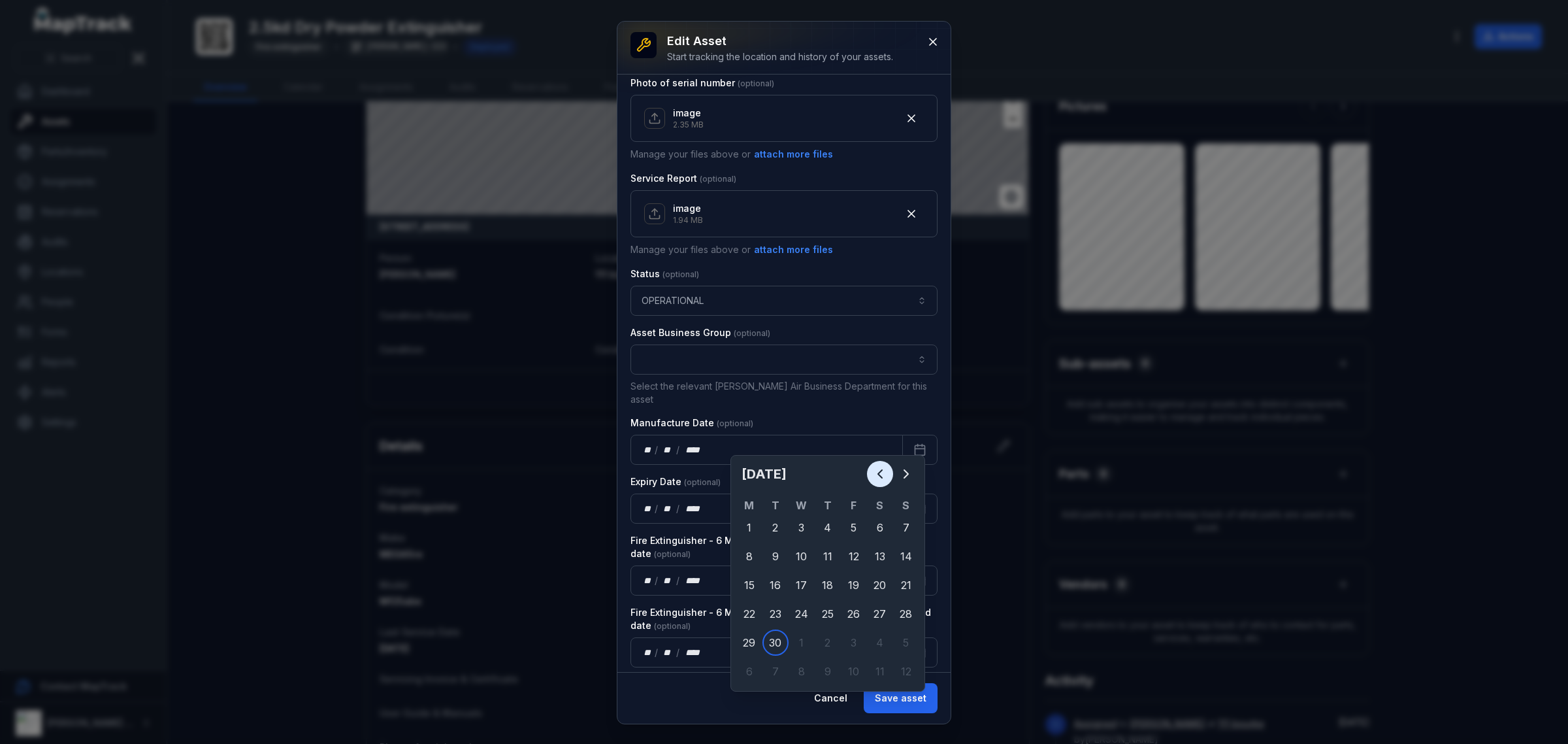
click at [870, 467] on button "Previous" at bounding box center [879, 474] width 26 height 26
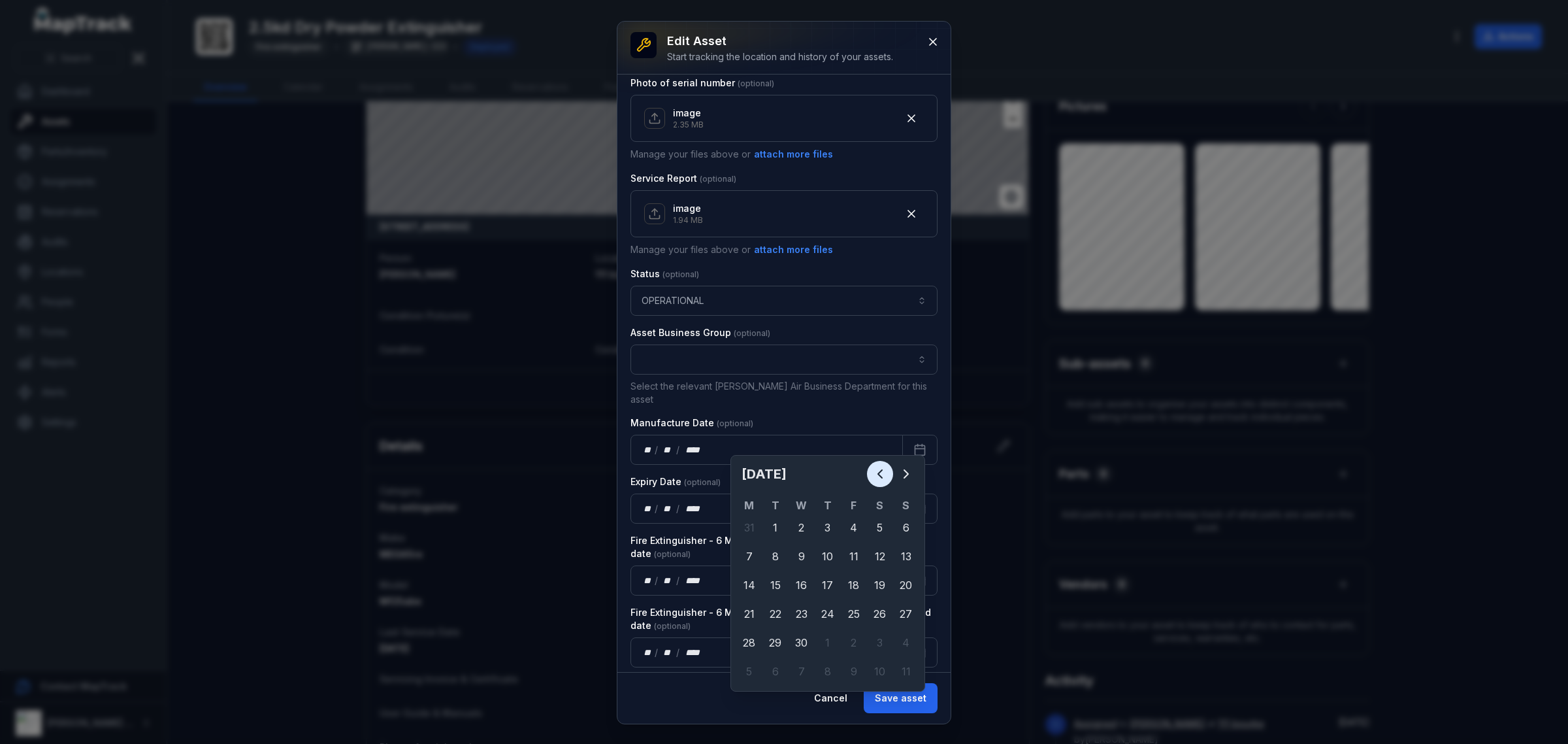
click at [879, 466] on icon "Previous" at bounding box center [879, 473] width 16 height 16
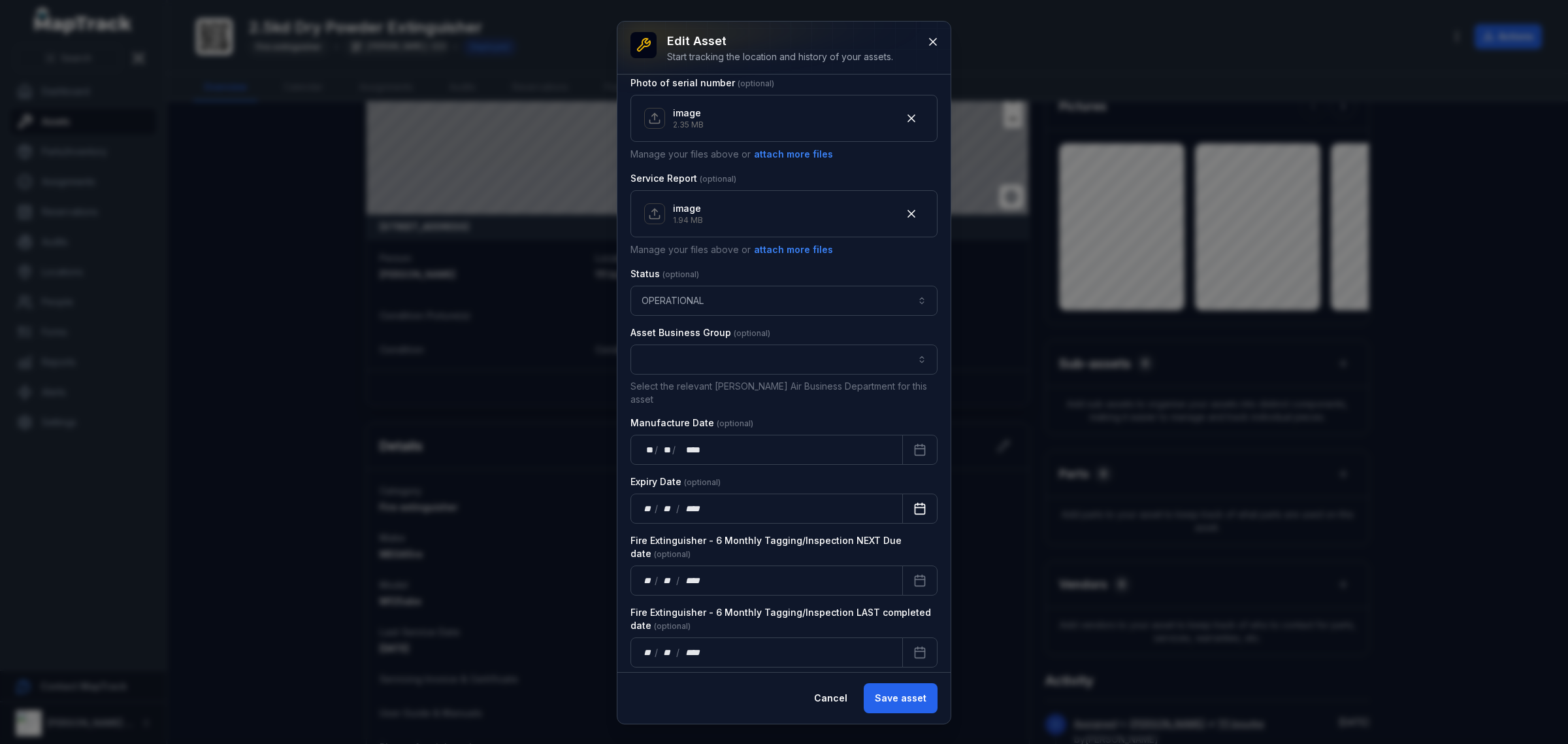
click at [913, 502] on icon "Calendar" at bounding box center [920, 508] width 13 height 13
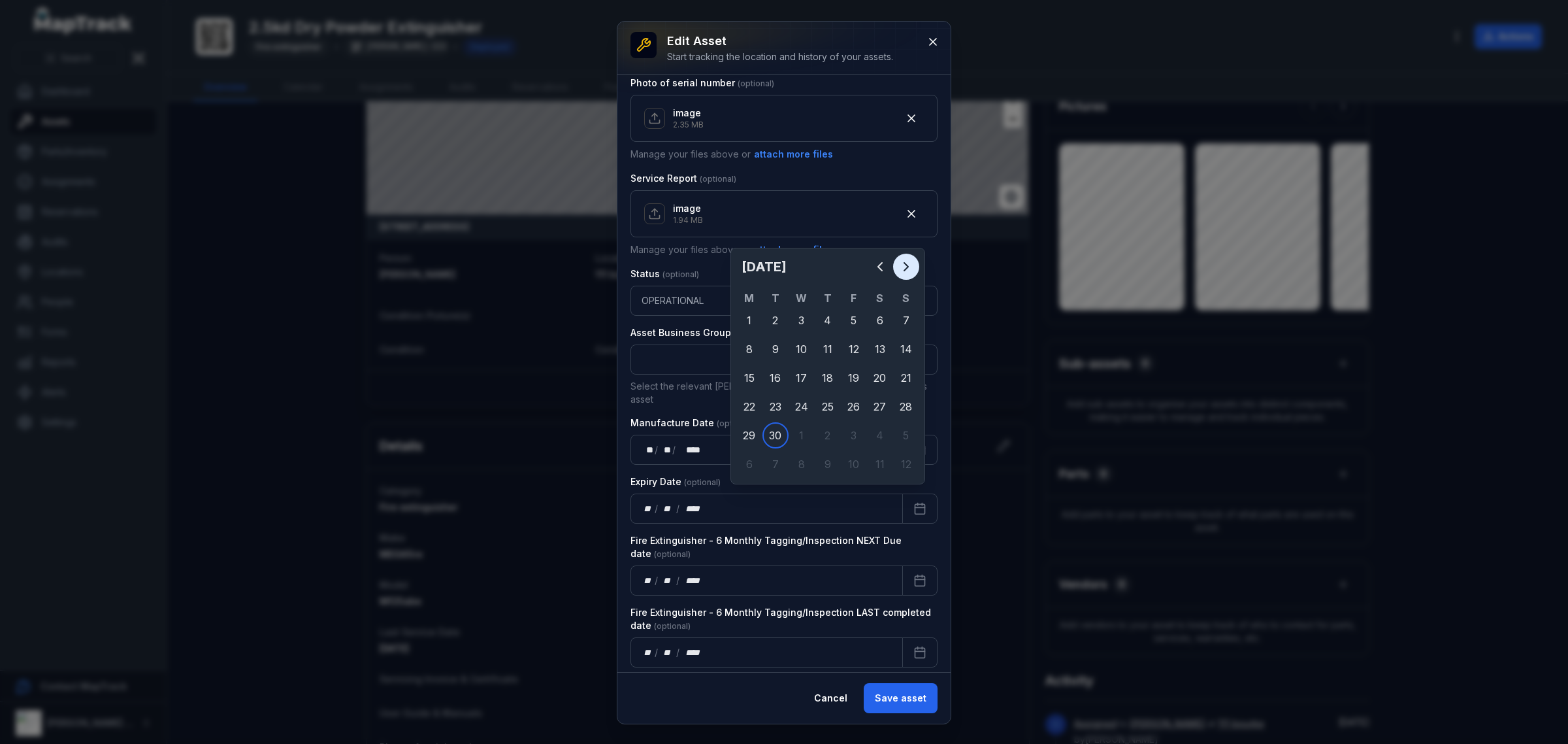
click at [909, 266] on icon "Next" at bounding box center [906, 267] width 16 height 16
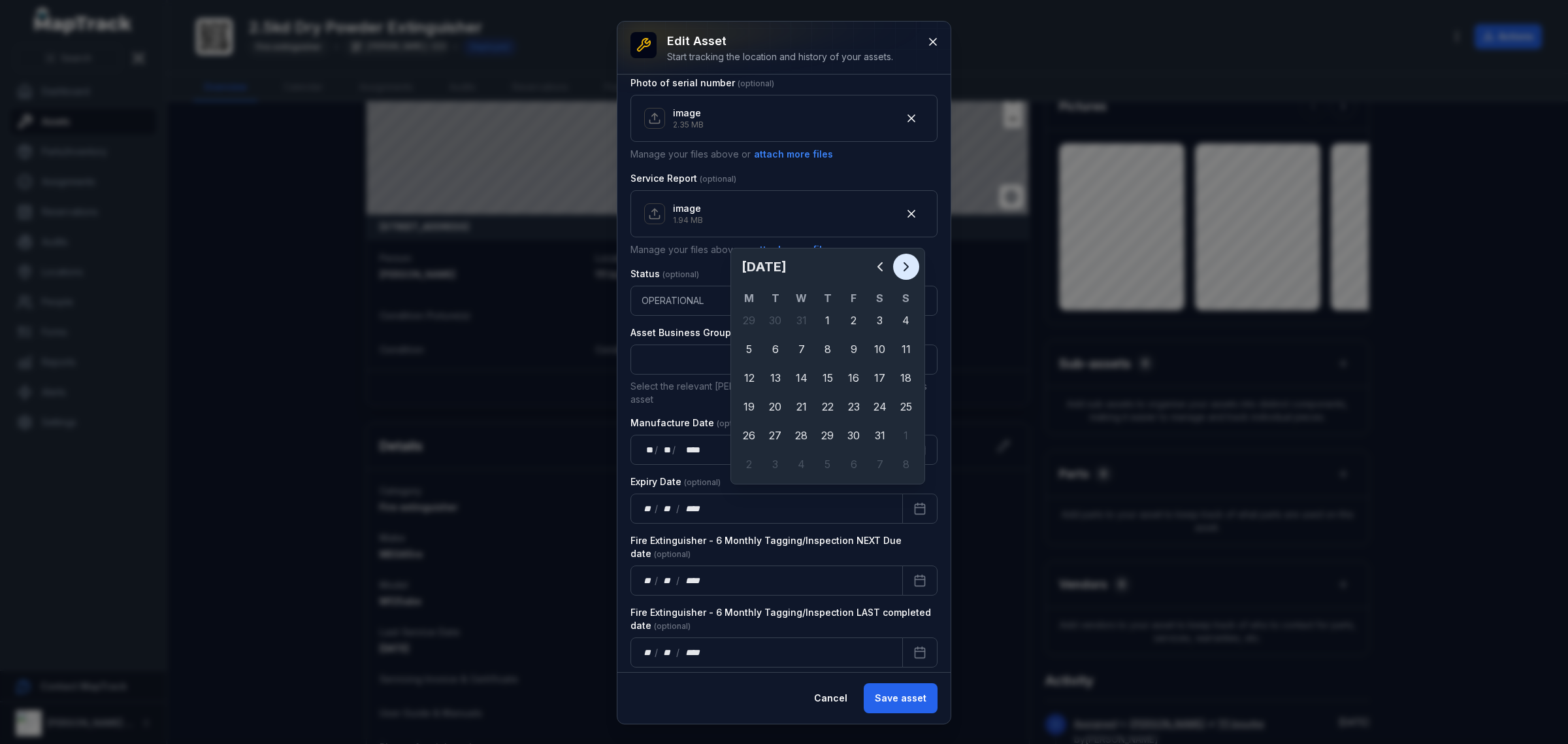
click at [909, 266] on icon "Next" at bounding box center [906, 267] width 16 height 16
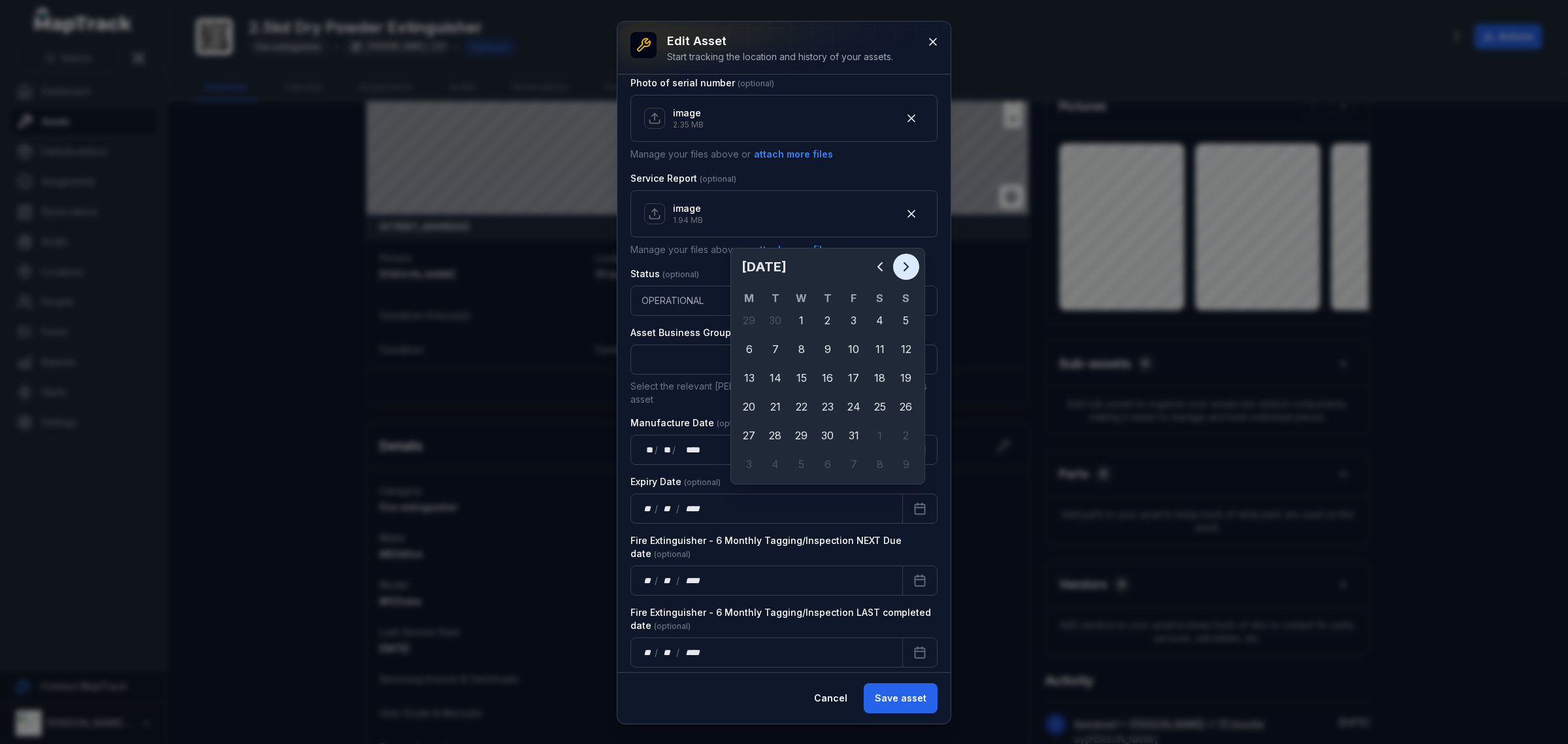
click at [909, 266] on icon "Next" at bounding box center [906, 267] width 16 height 16
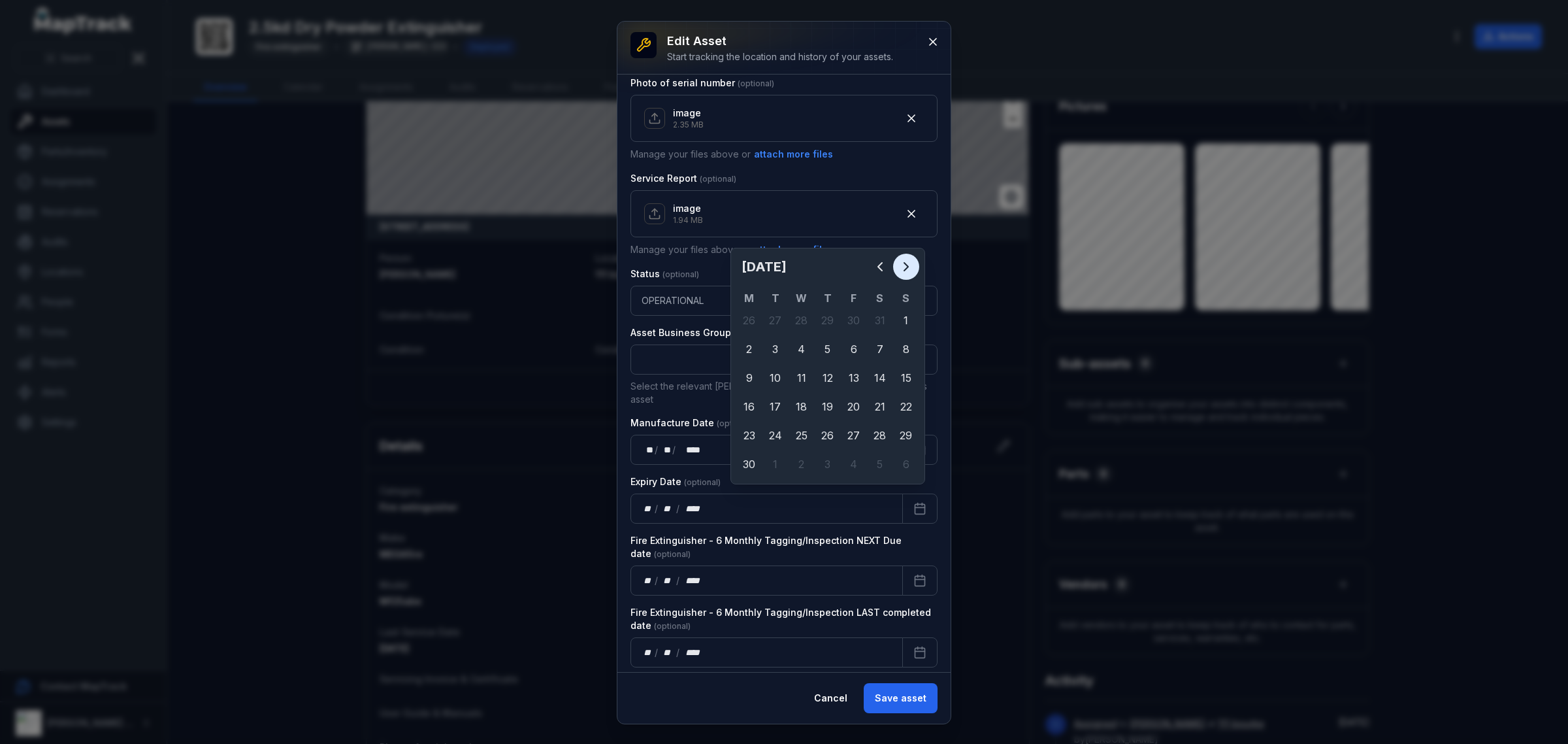
click at [909, 266] on icon "Next" at bounding box center [906, 267] width 16 height 16
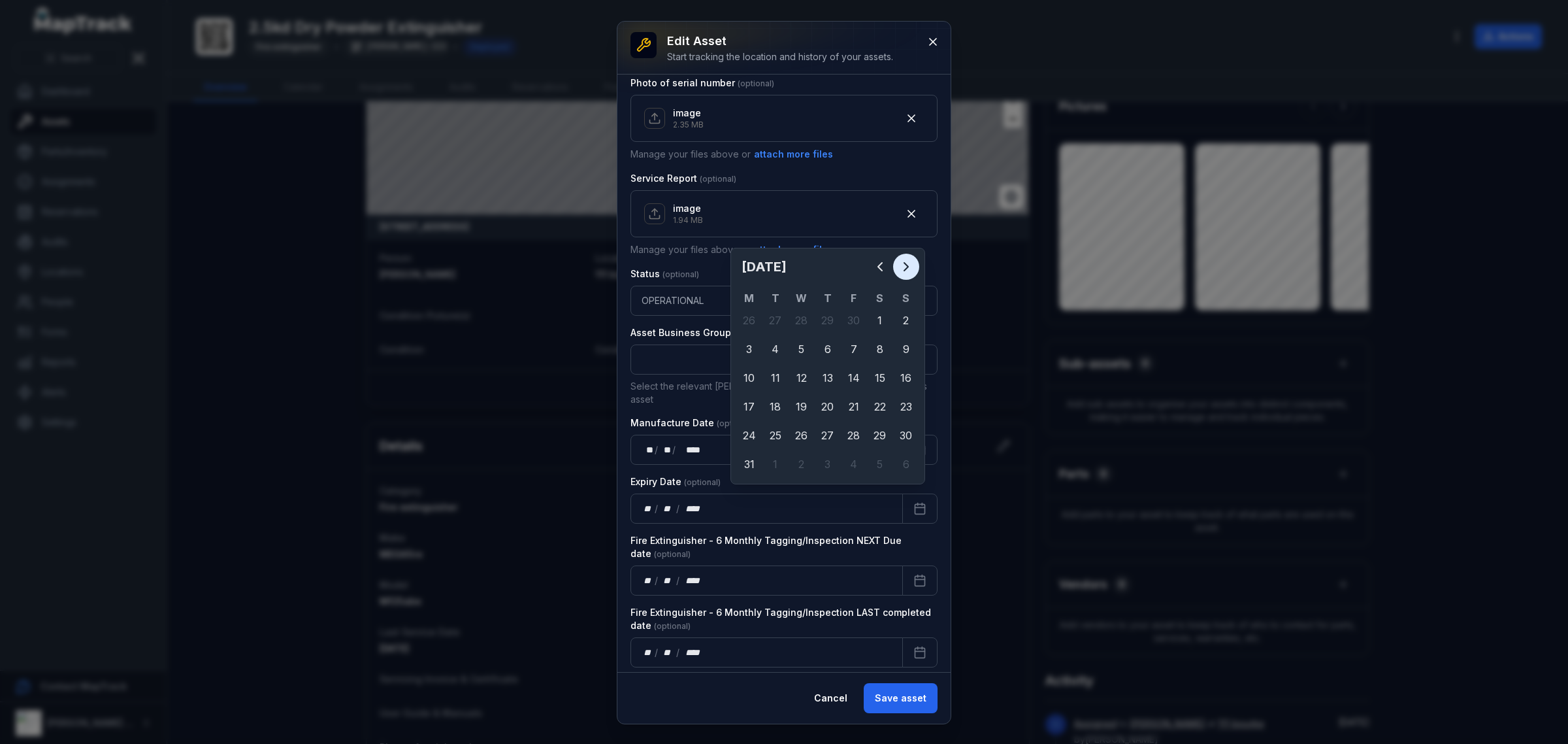
click at [909, 266] on icon "Next" at bounding box center [906, 267] width 16 height 16
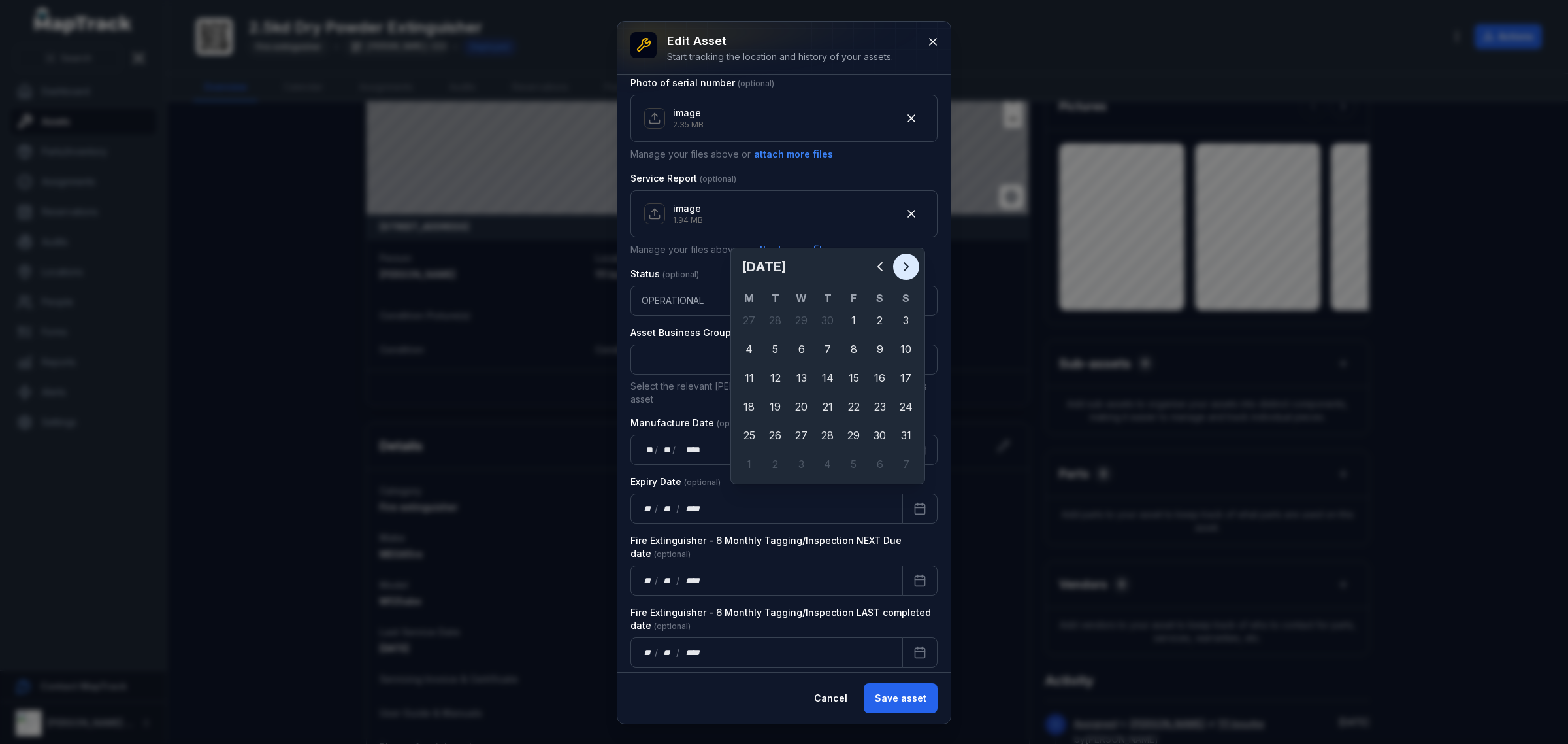
click at [909, 266] on icon "Next" at bounding box center [906, 267] width 16 height 16
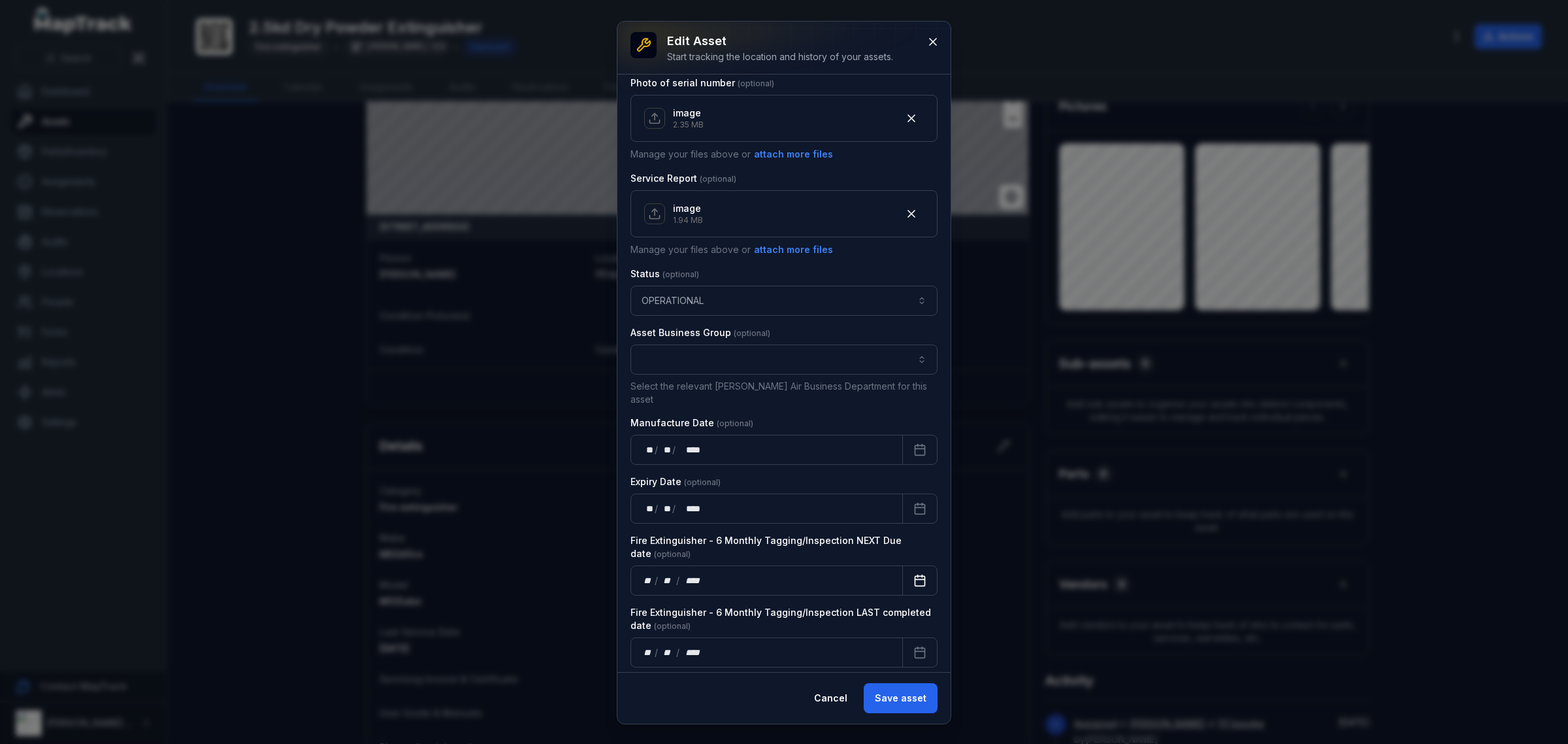
click at [913, 574] on icon "Calendar" at bounding box center [920, 580] width 13 height 13
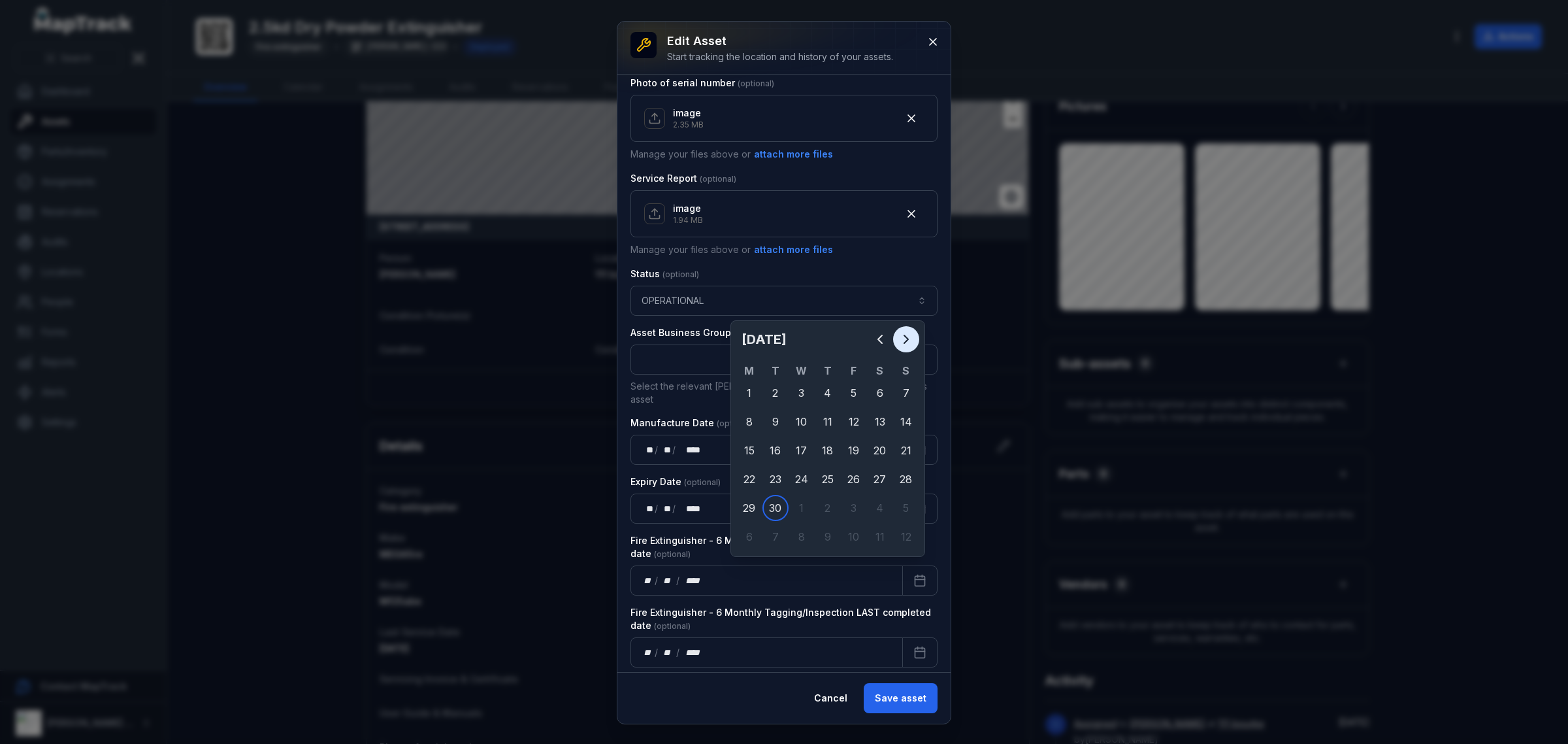
click at [905, 341] on icon "Next" at bounding box center [906, 339] width 16 height 16
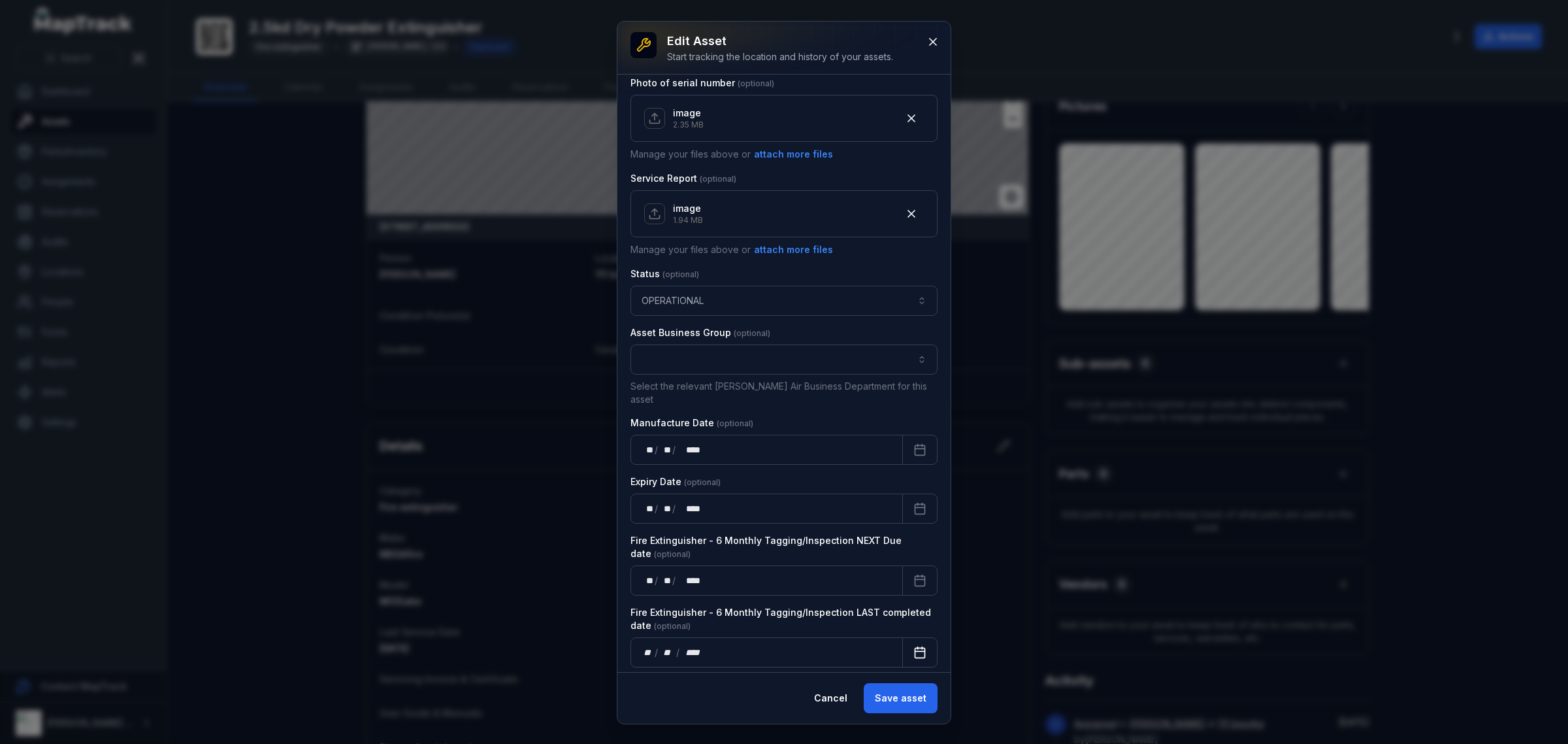
click at [902, 639] on button "Calendar" at bounding box center [920, 652] width 35 height 30
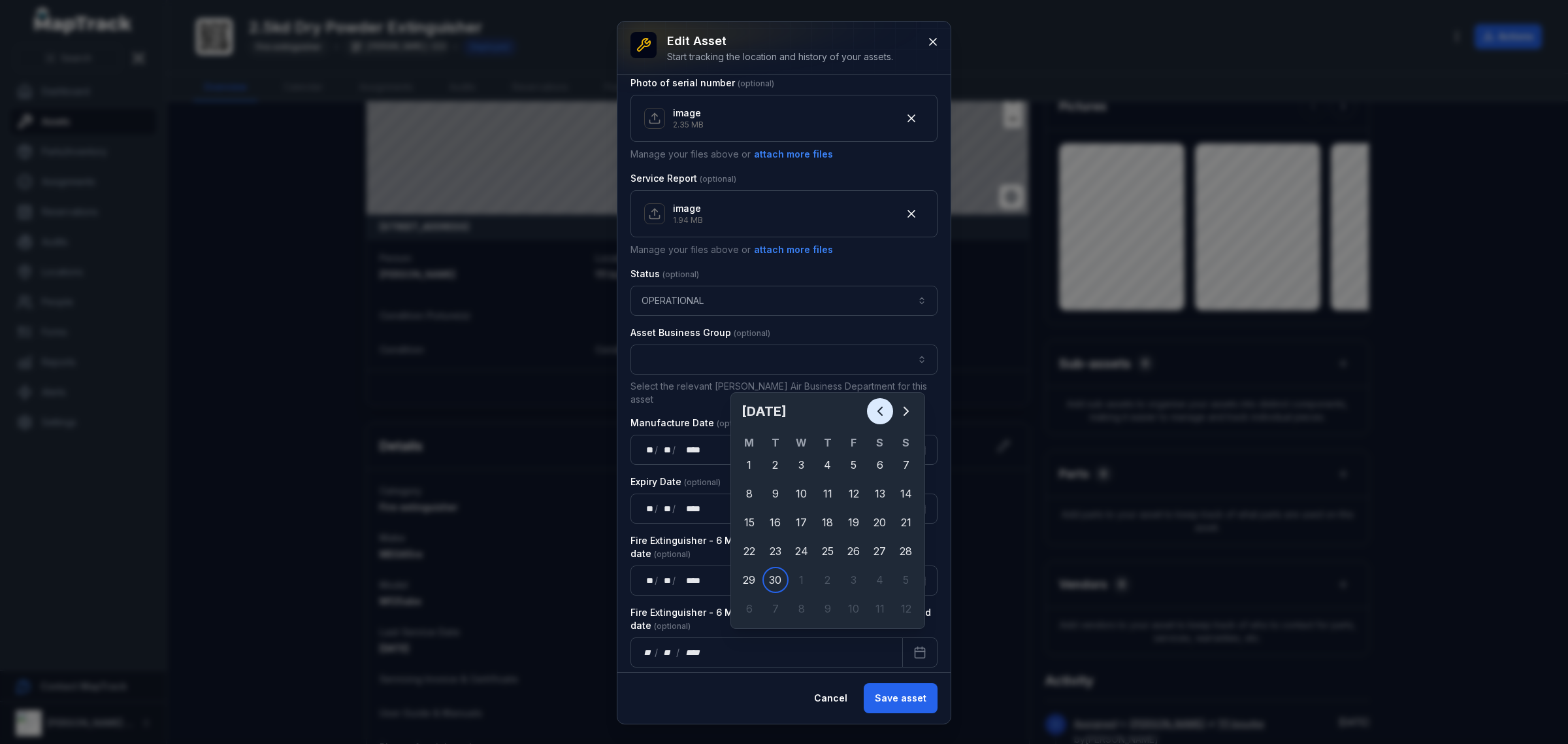
click at [886, 409] on icon "Previous" at bounding box center [879, 411] width 16 height 16
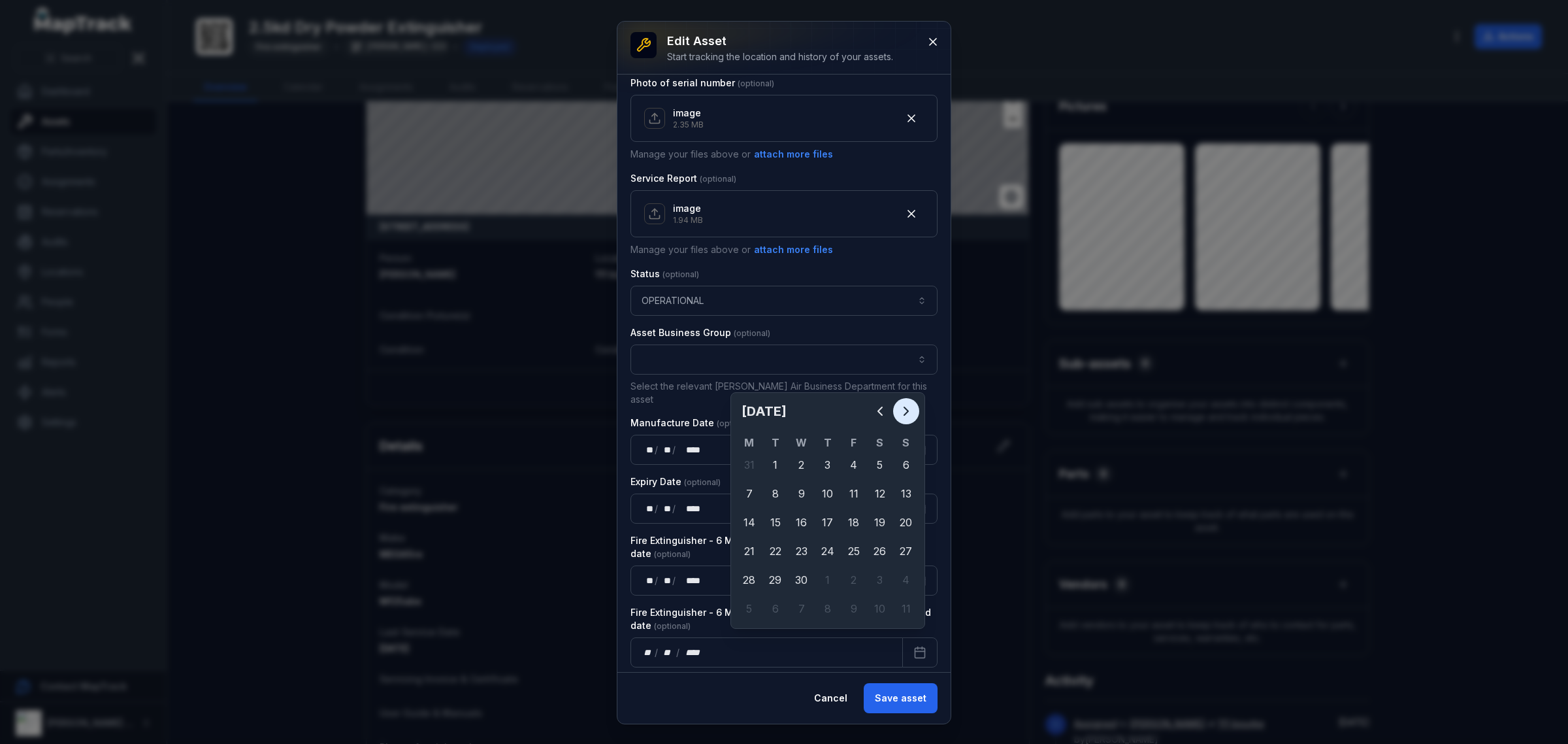
click at [909, 407] on icon "Next" at bounding box center [906, 411] width 16 height 16
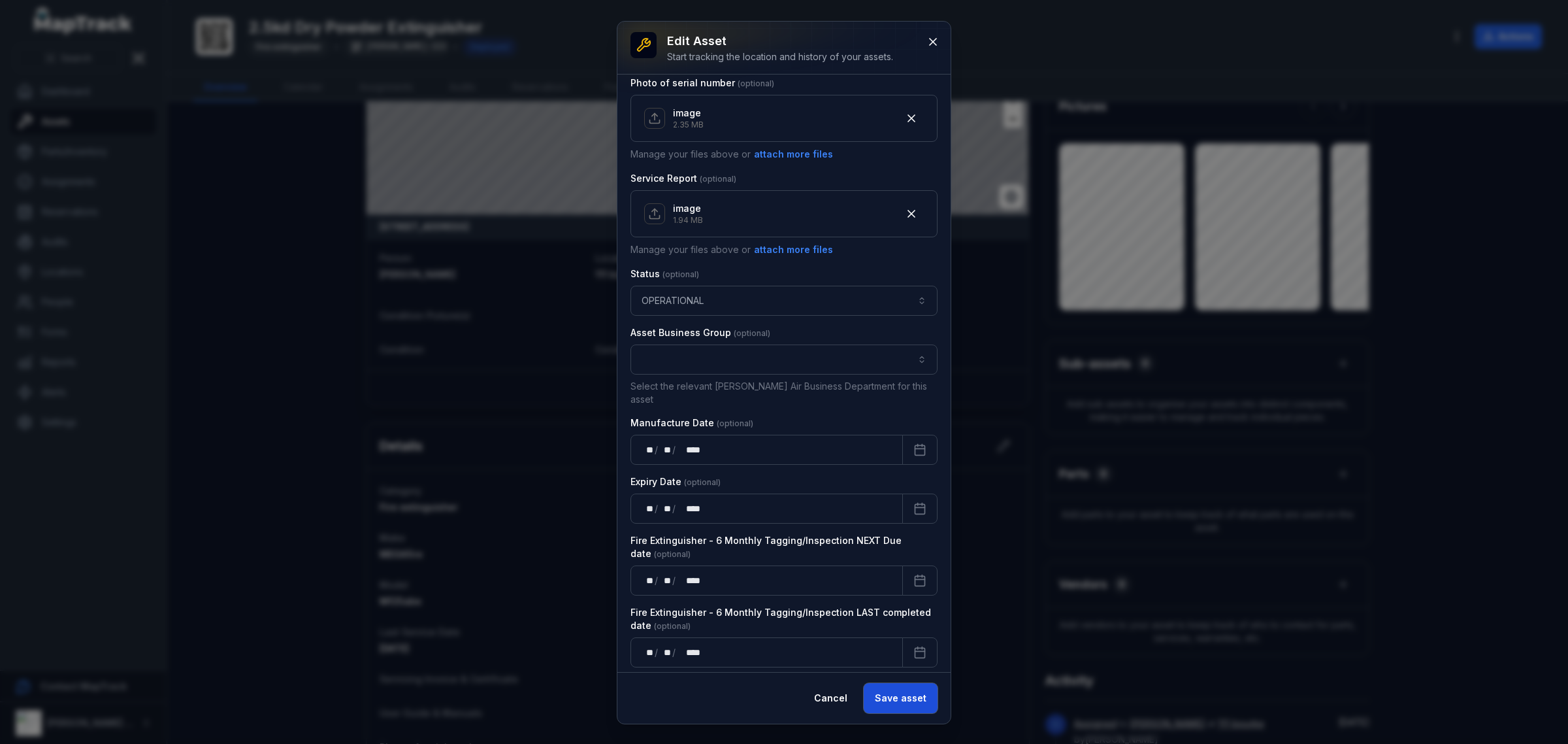
click at [874, 703] on button "Save asset" at bounding box center [901, 698] width 74 height 30
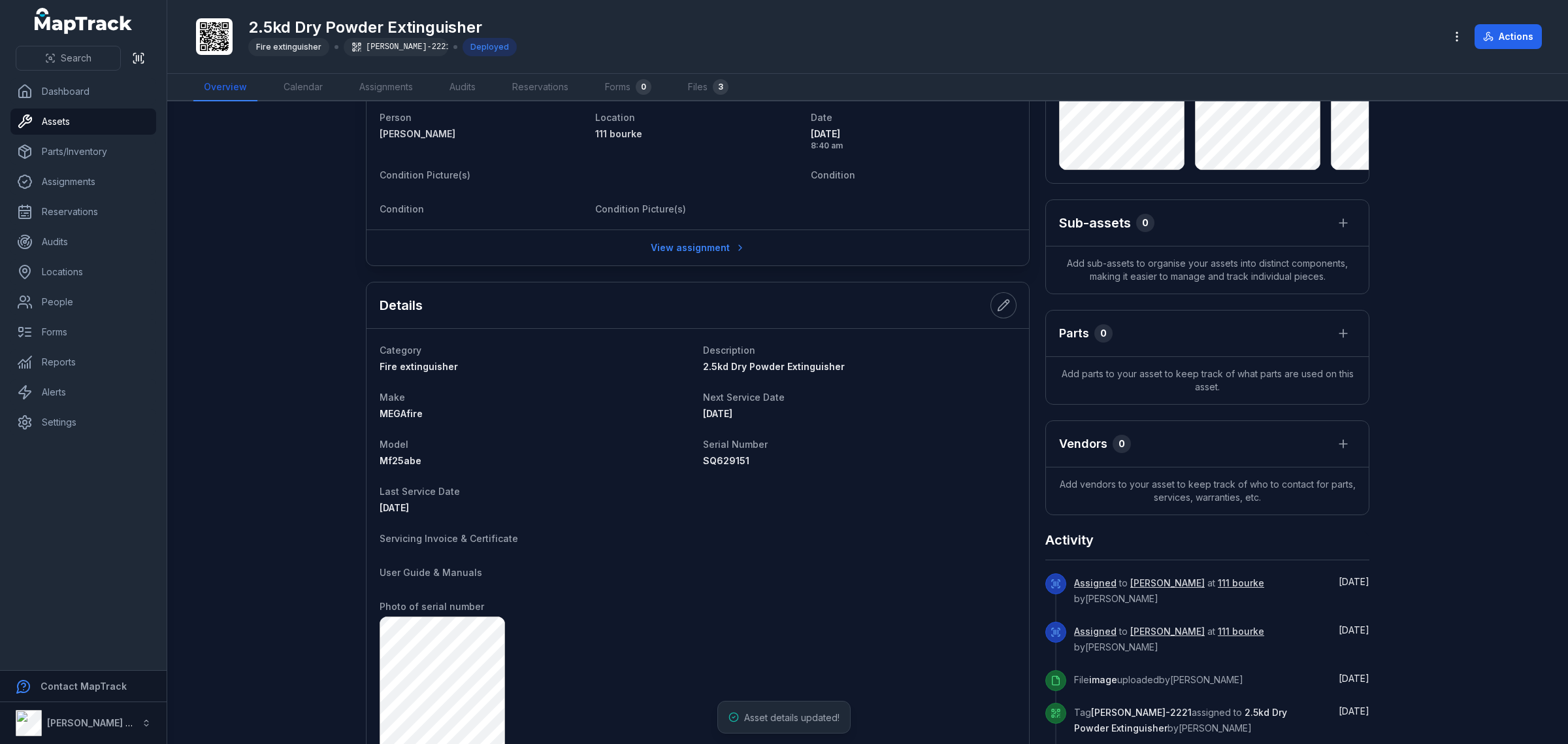
scroll to position [197, 0]
